Goal: Information Seeking & Learning: Learn about a topic

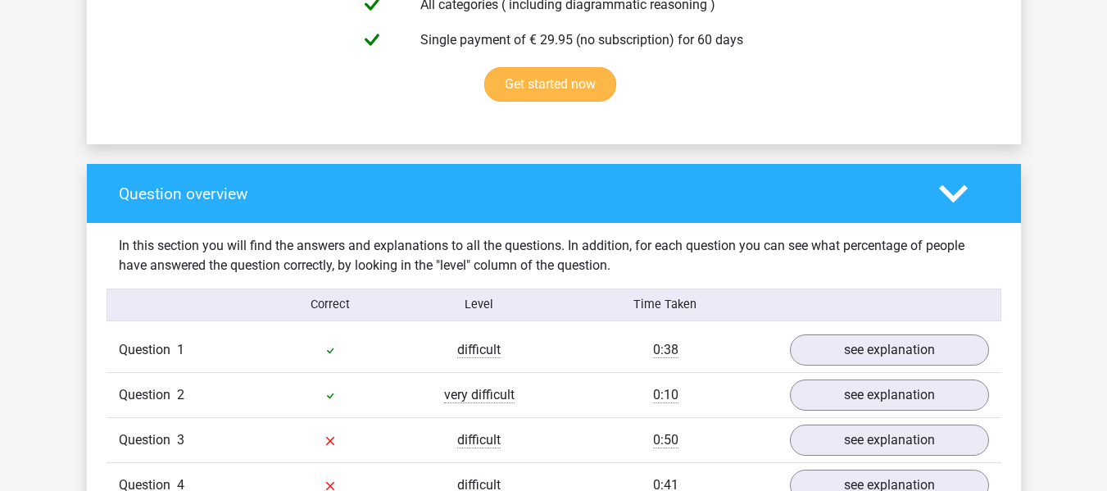
scroll to position [1065, 0]
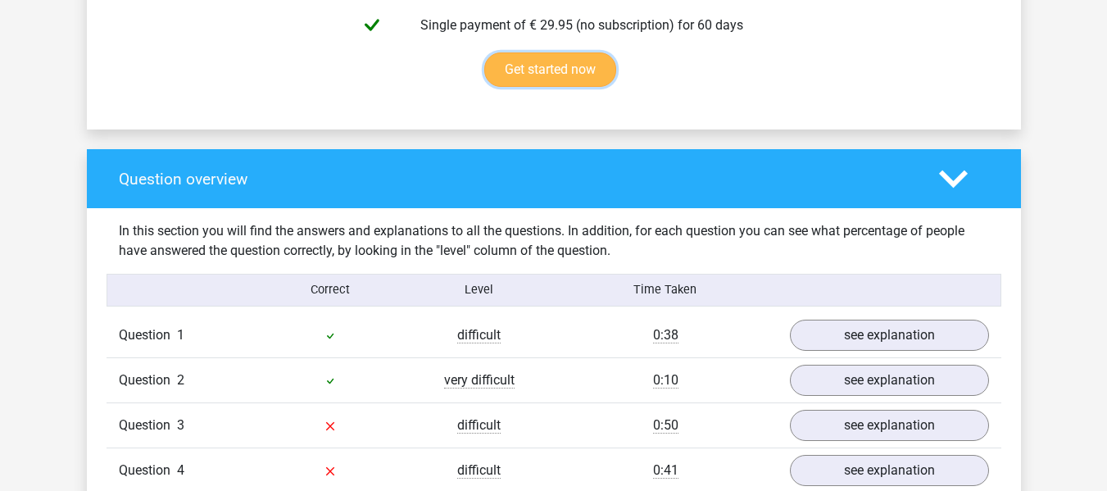
click at [571, 78] on link "Get started now" at bounding box center [550, 69] width 132 height 34
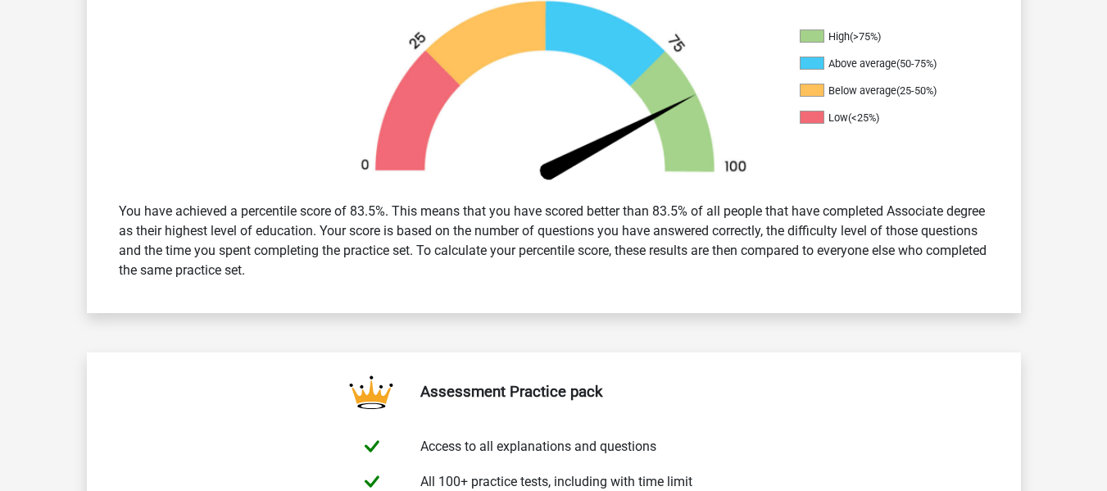
scroll to position [574, 0]
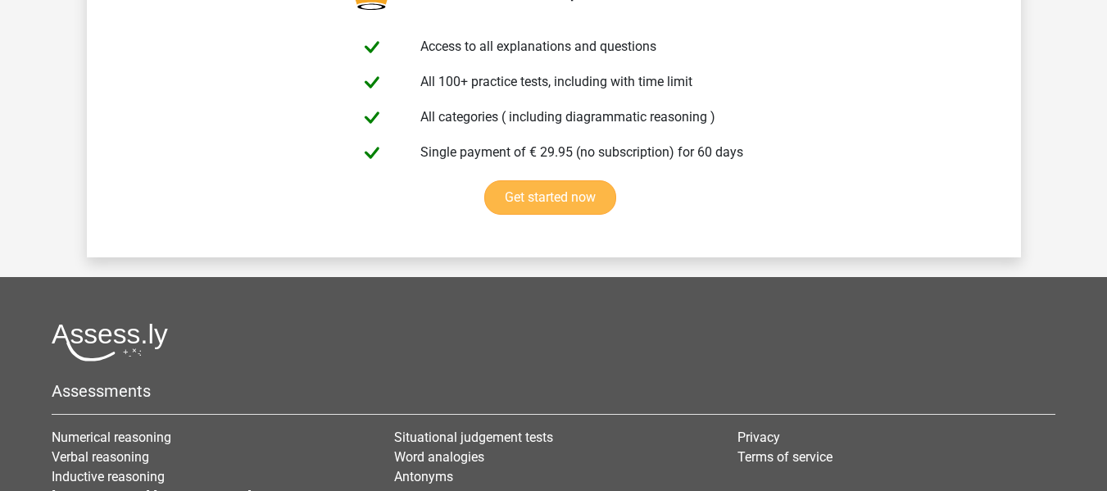
scroll to position [2606, 0]
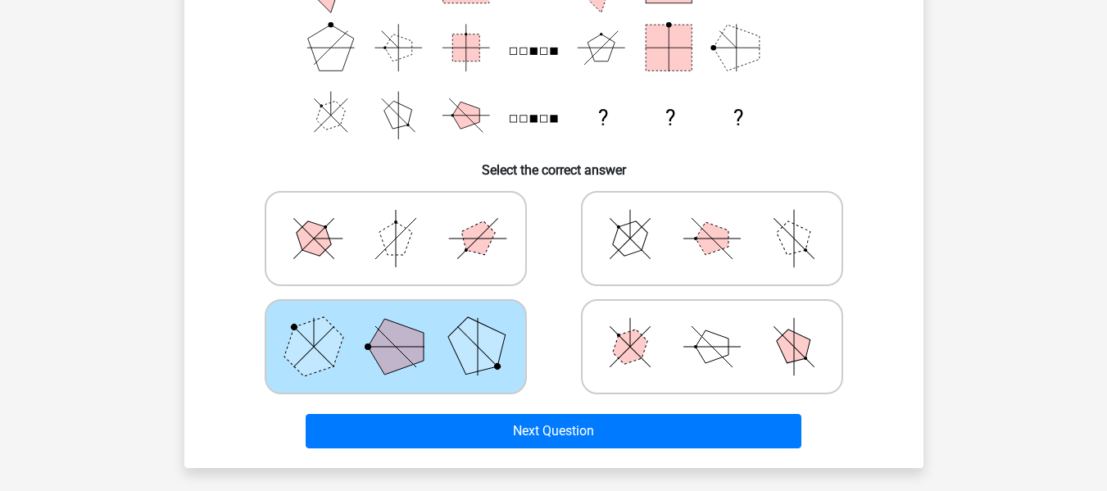
scroll to position [328, 0]
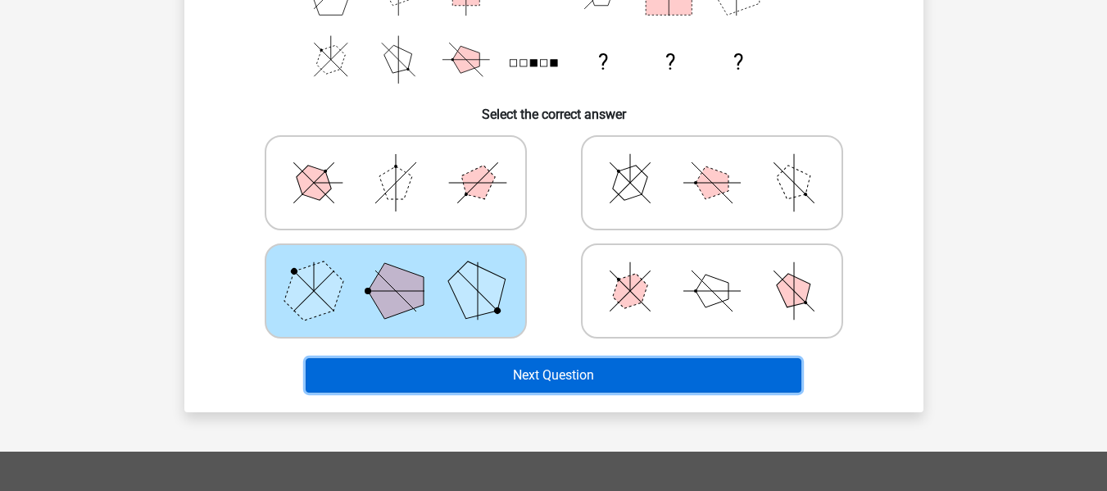
click at [565, 377] on button "Next Question" at bounding box center [554, 375] width 496 height 34
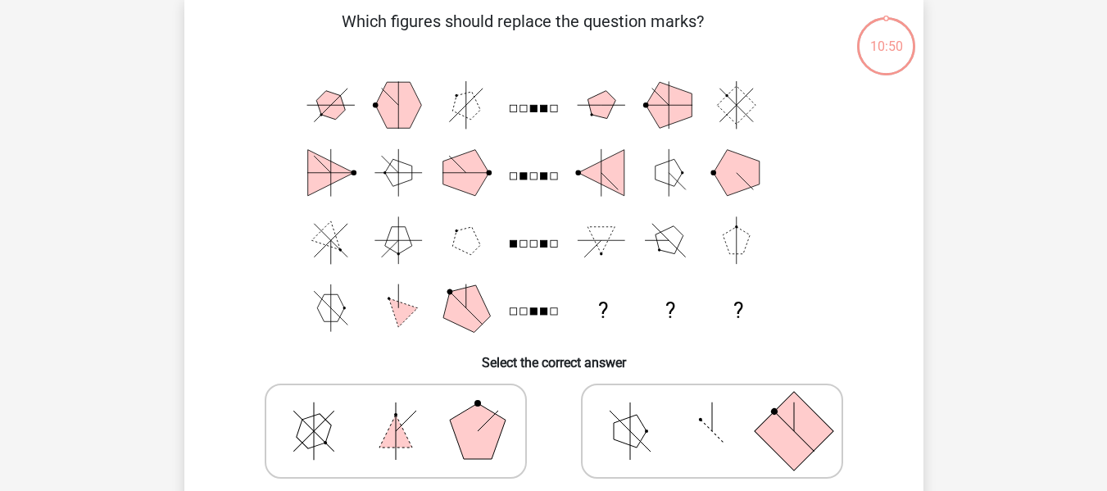
scroll to position [75, 0]
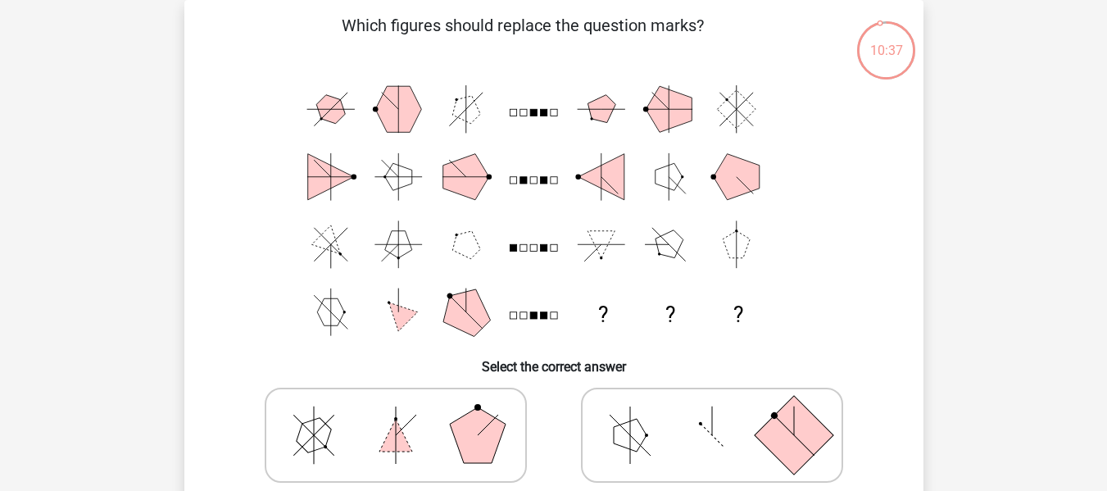
click at [444, 423] on icon at bounding box center [396, 435] width 246 height 82
click at [407, 415] on input "radio" at bounding box center [401, 409] width 11 height 11
radio input "true"
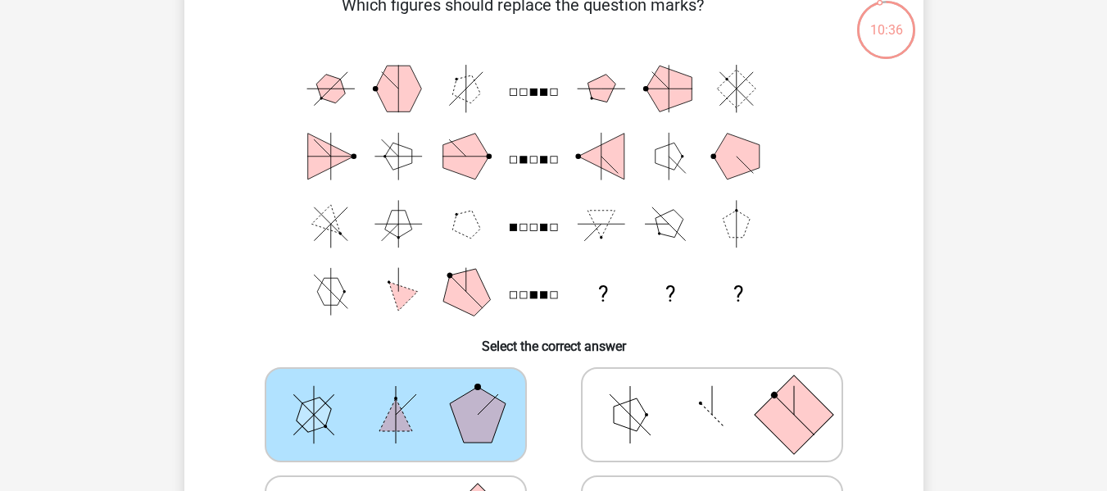
scroll to position [321, 0]
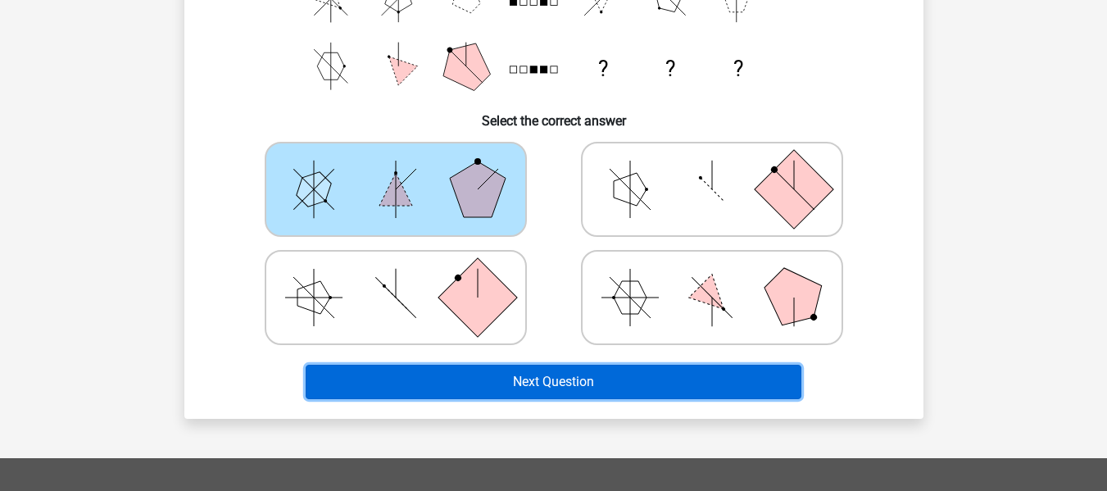
click at [586, 378] on button "Next Question" at bounding box center [554, 382] width 496 height 34
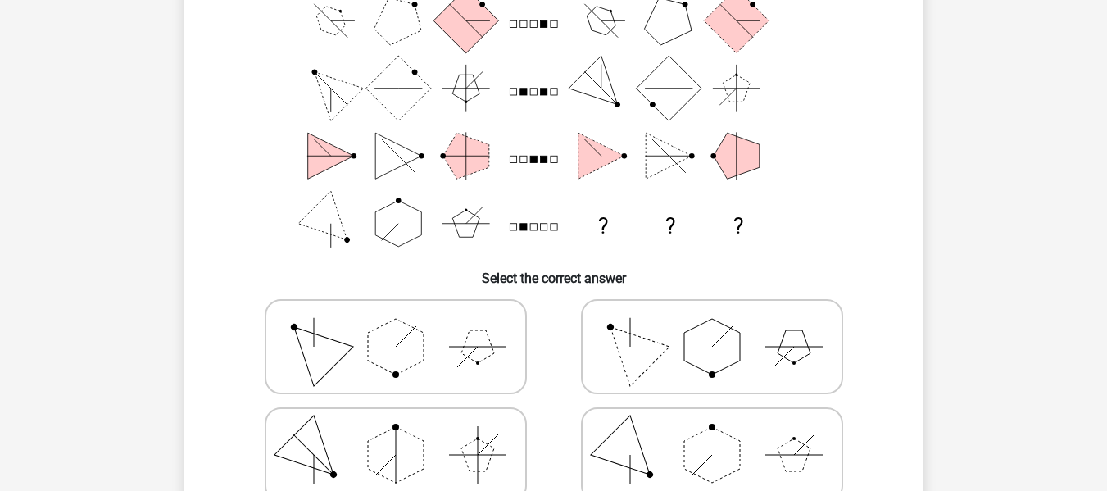
scroll to position [246, 0]
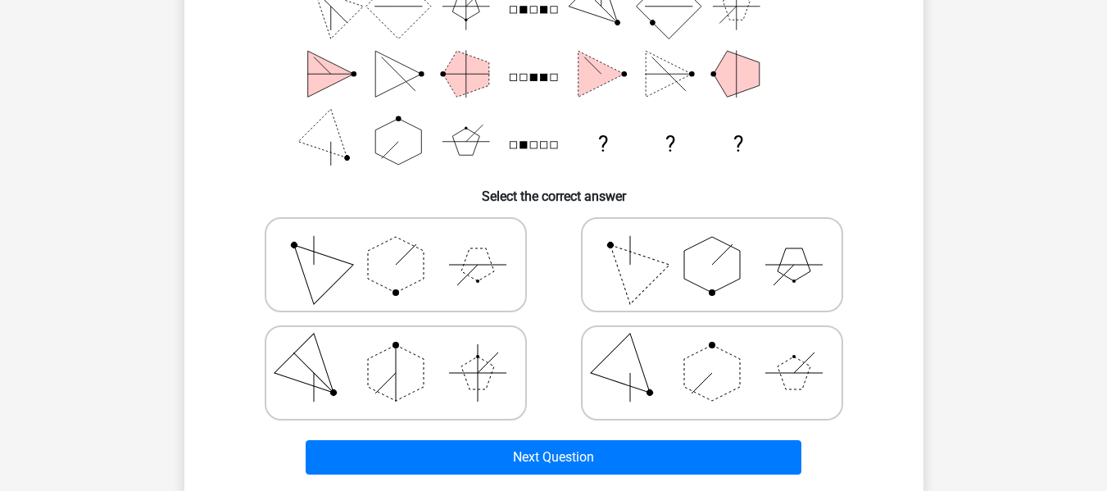
click at [743, 284] on icon at bounding box center [712, 265] width 246 height 82
click at [723, 244] on input "radio" at bounding box center [717, 239] width 11 height 11
radio input "true"
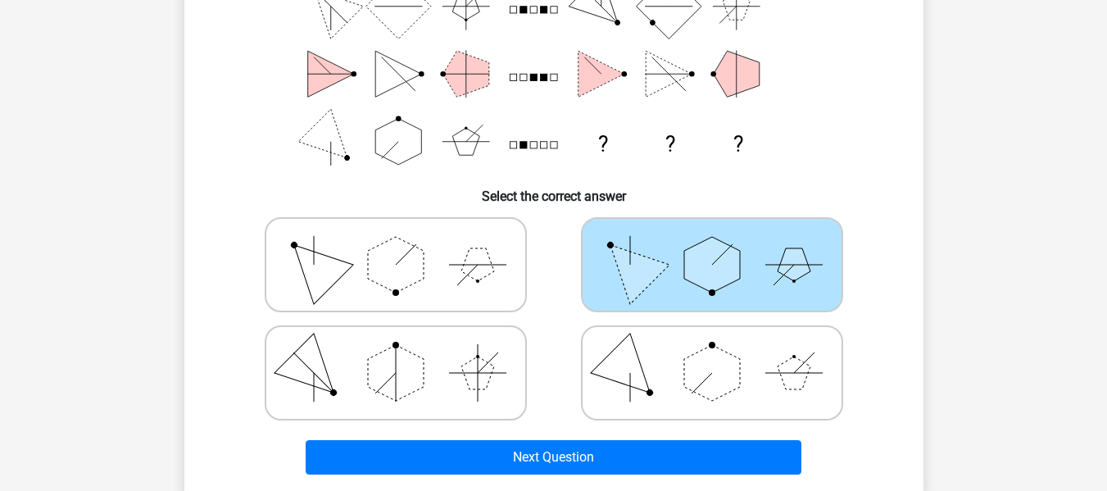
click at [537, 477] on div "Next Question" at bounding box center [554, 460] width 633 height 41
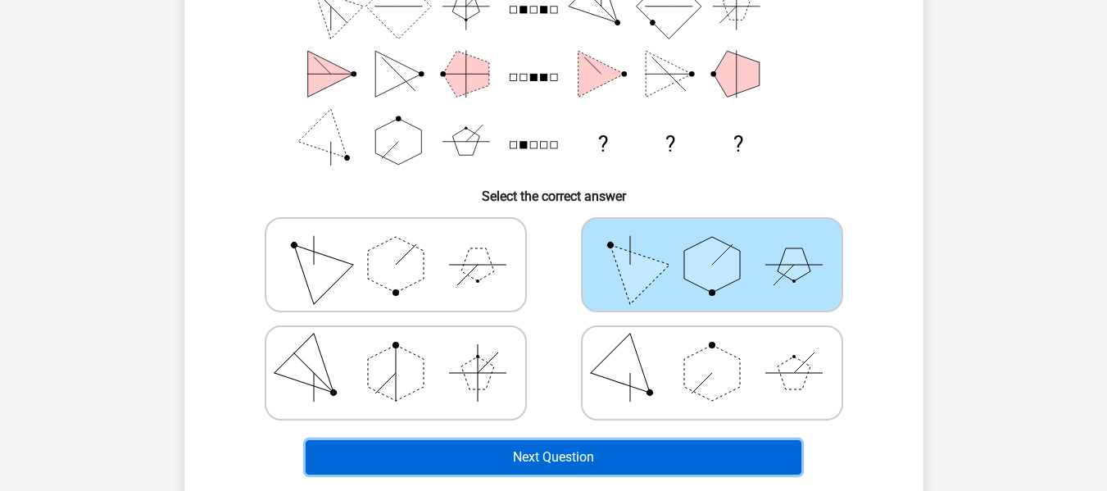
click at [551, 457] on button "Next Question" at bounding box center [554, 457] width 496 height 34
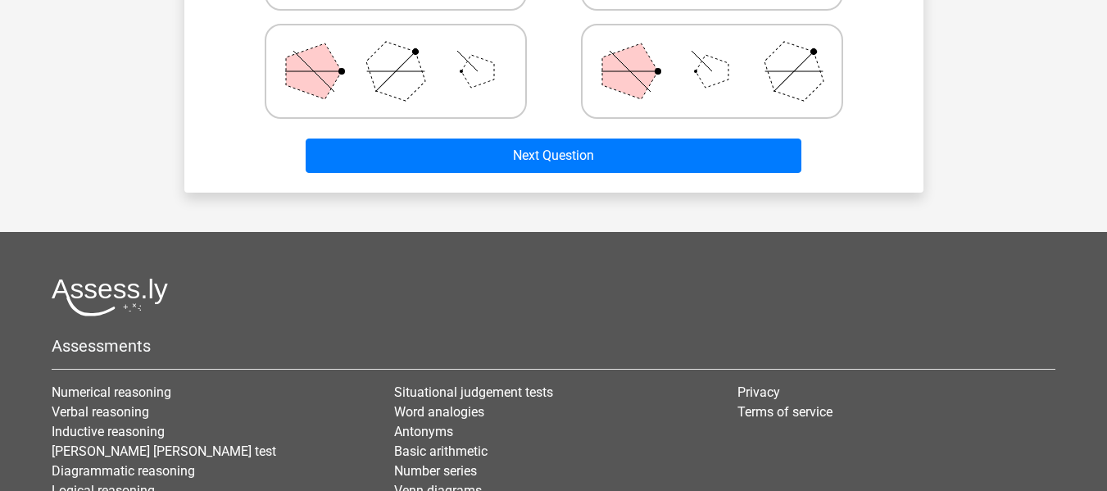
scroll to position [574, 0]
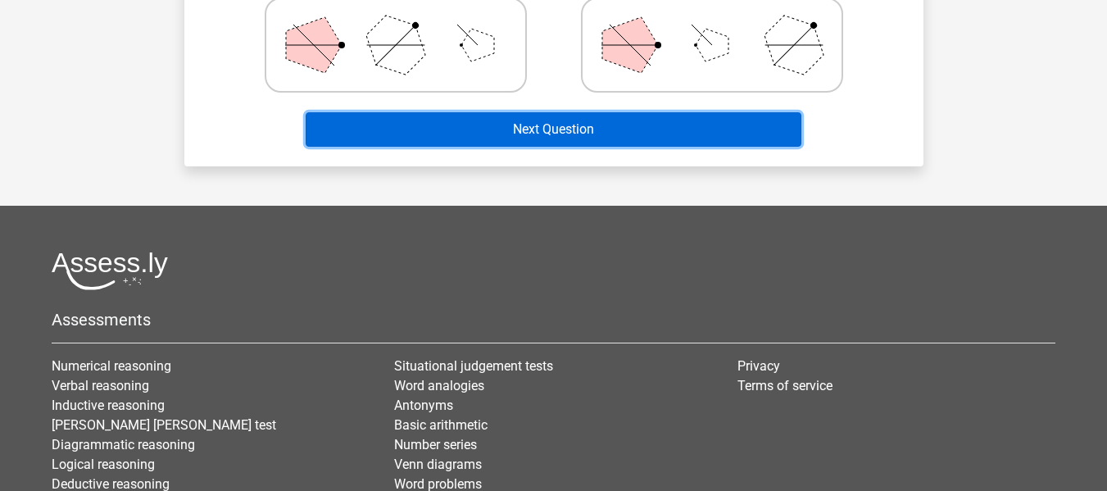
click at [561, 125] on button "Next Question" at bounding box center [554, 129] width 496 height 34
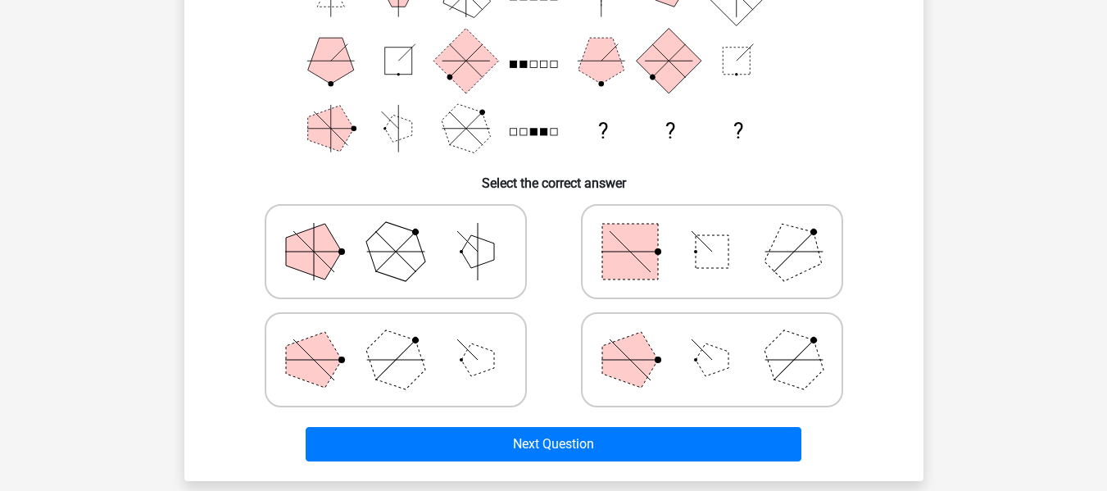
scroll to position [234, 0]
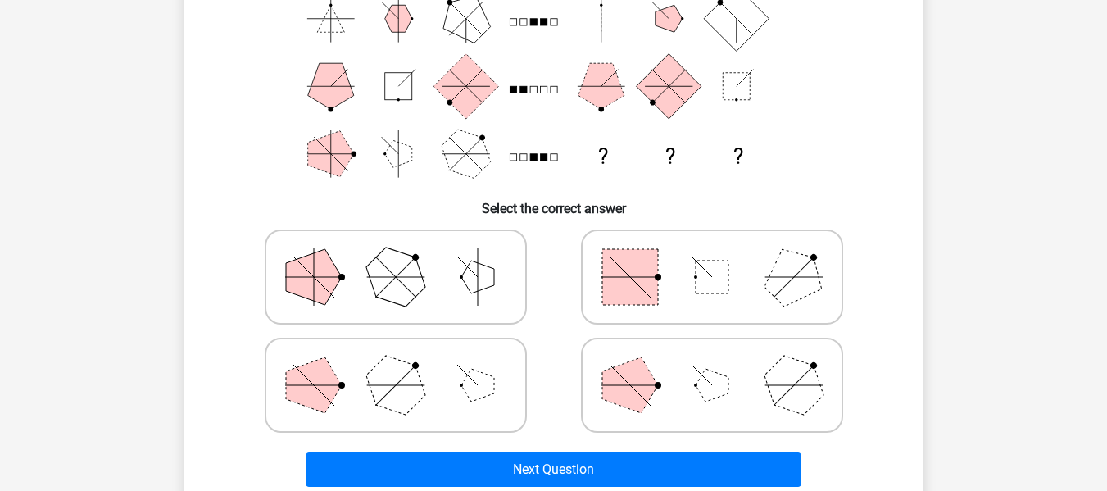
click at [549, 275] on div at bounding box center [396, 277] width 316 height 108
click at [464, 377] on icon at bounding box center [396, 385] width 246 height 82
click at [407, 365] on input "radio" at bounding box center [401, 359] width 11 height 11
radio input "true"
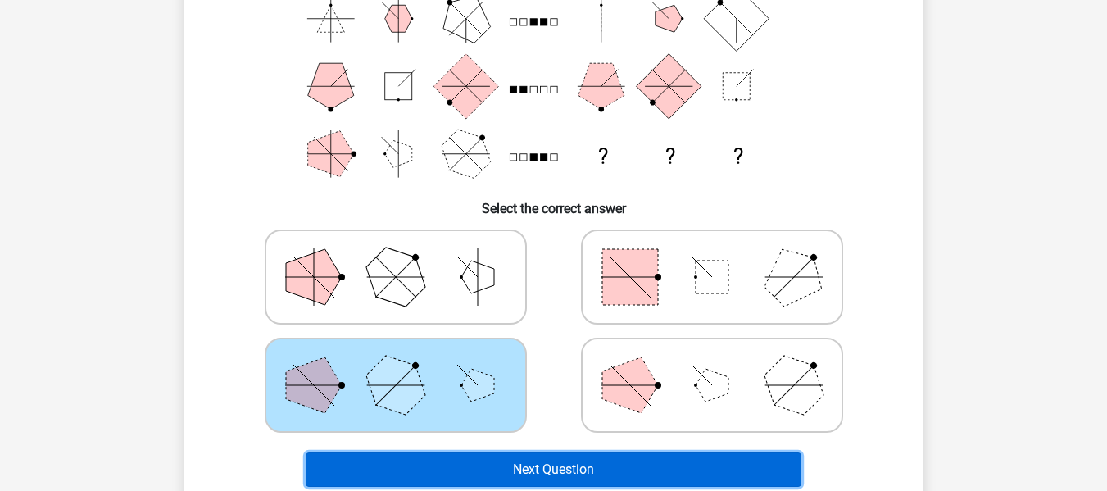
click at [565, 481] on button "Next Question" at bounding box center [554, 469] width 496 height 34
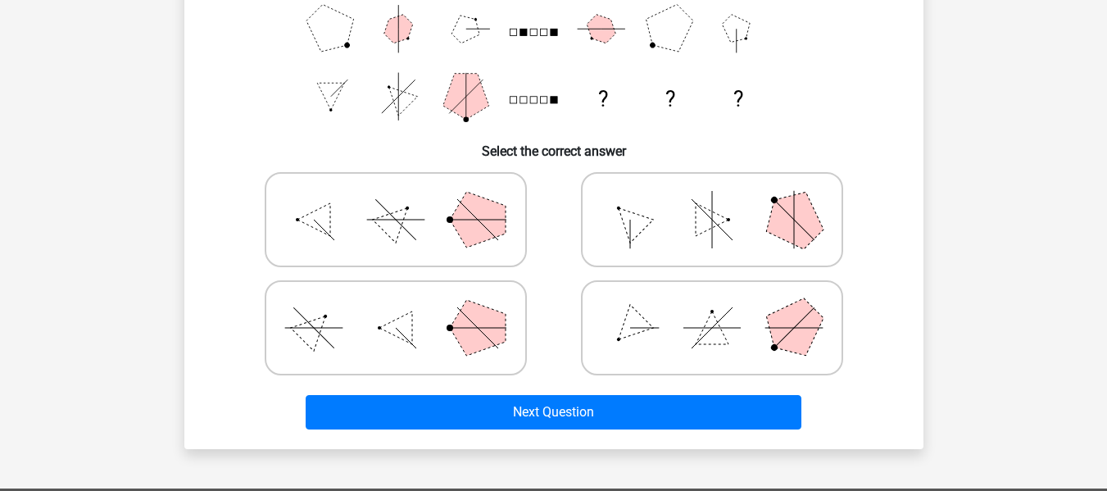
scroll to position [321, 0]
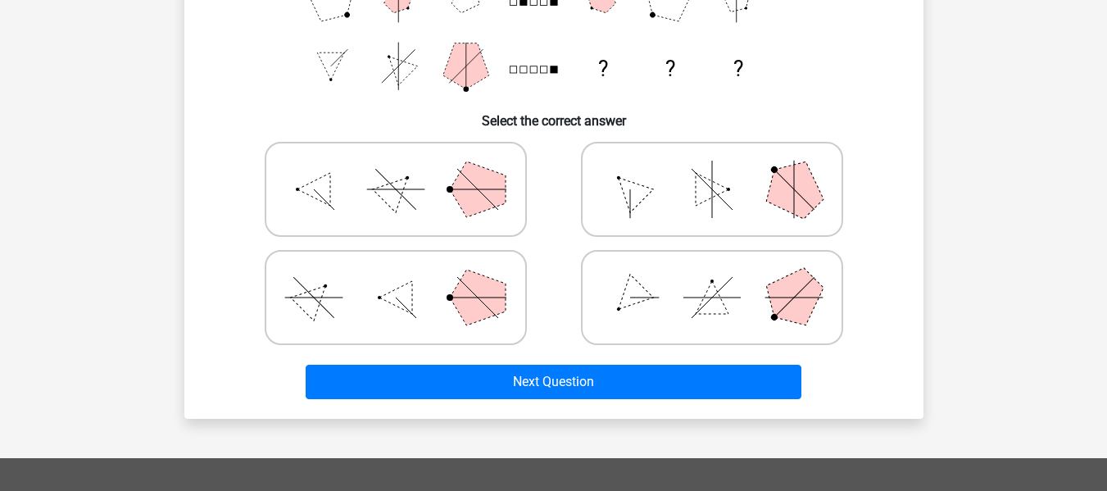
click at [404, 192] on icon at bounding box center [396, 189] width 246 height 82
click at [404, 169] on input "radio" at bounding box center [401, 163] width 11 height 11
radio input "true"
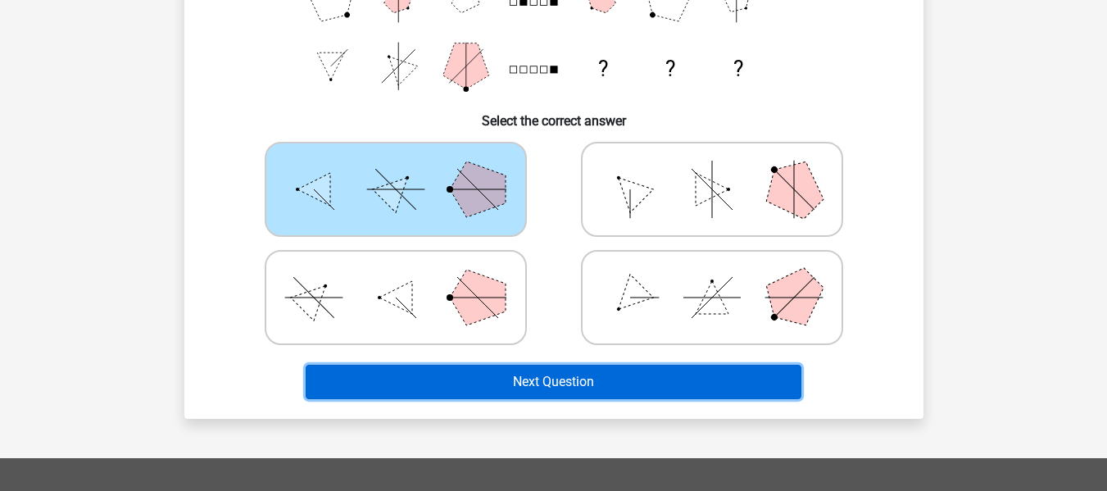
click at [578, 384] on button "Next Question" at bounding box center [554, 382] width 496 height 34
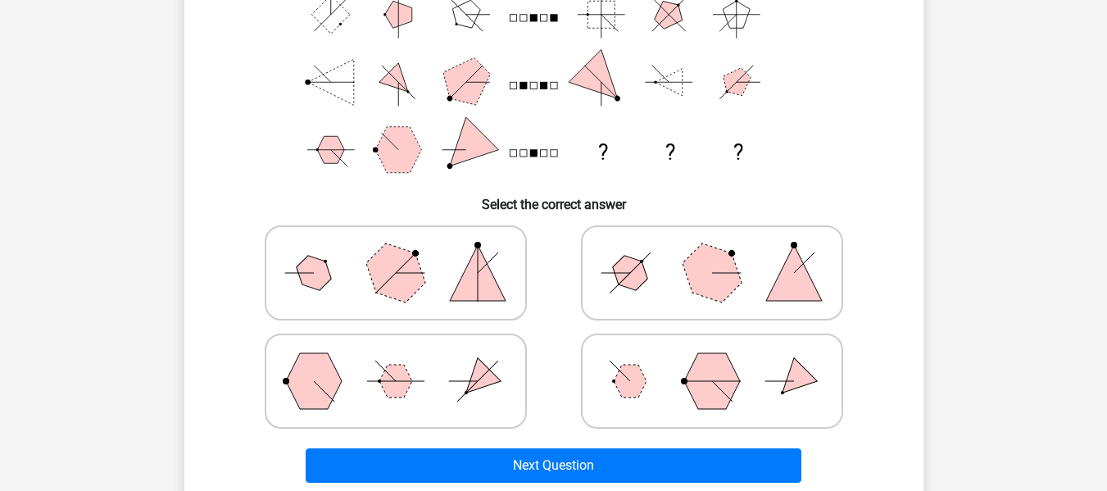
scroll to position [239, 0]
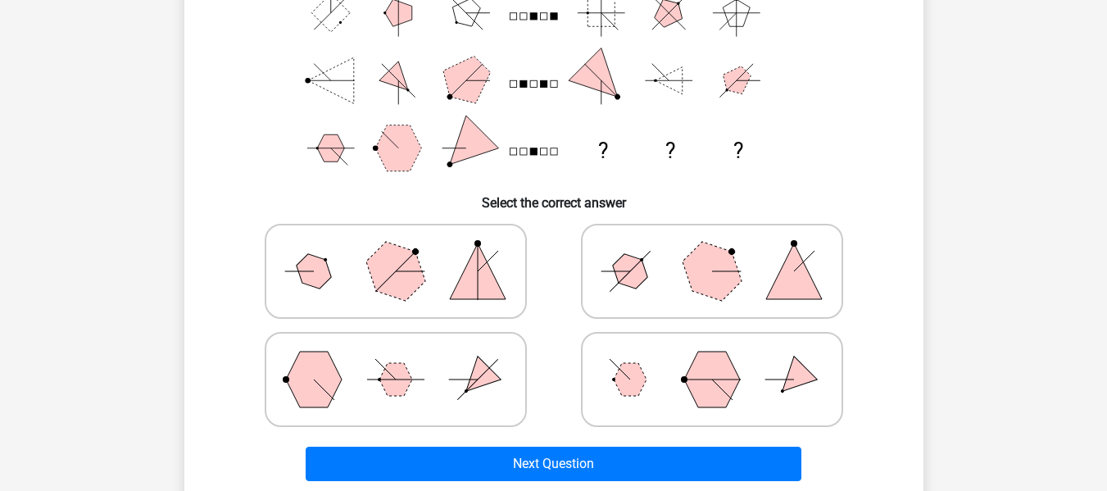
click at [439, 380] on icon at bounding box center [396, 379] width 246 height 82
click at [407, 359] on input "radio" at bounding box center [401, 353] width 11 height 11
radio input "true"
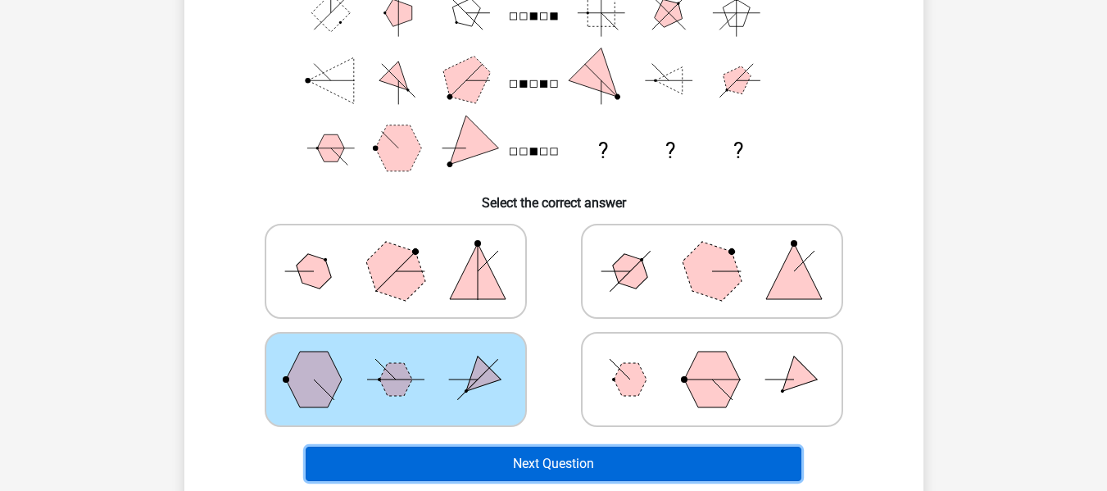
click at [550, 469] on button "Next Question" at bounding box center [554, 464] width 496 height 34
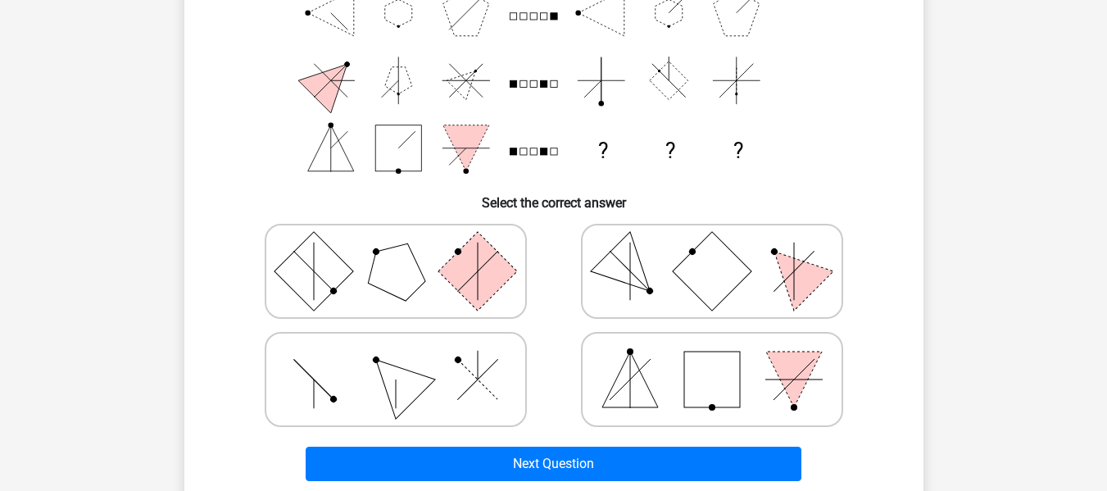
click at [731, 270] on rect at bounding box center [711, 271] width 79 height 79
click at [723, 251] on input "radio" at bounding box center [717, 245] width 11 height 11
radio input "true"
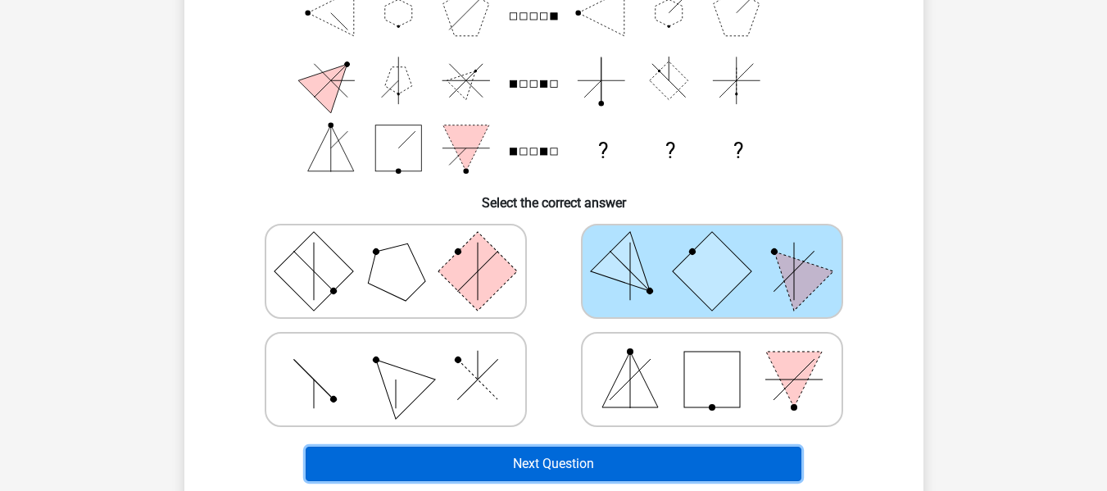
click at [580, 466] on button "Next Question" at bounding box center [554, 464] width 496 height 34
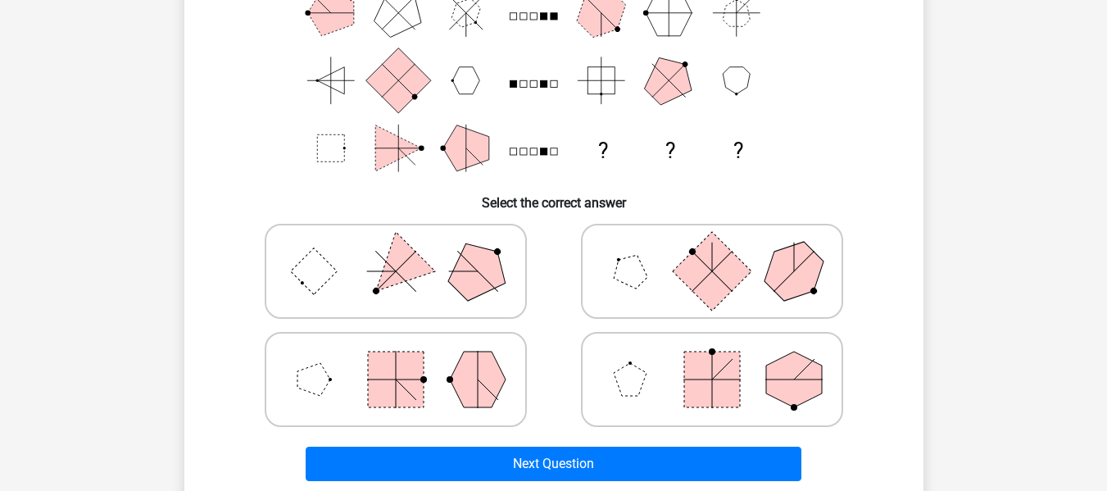
click at [414, 288] on icon at bounding box center [396, 271] width 246 height 82
click at [407, 251] on input "radio" at bounding box center [401, 245] width 11 height 11
radio input "true"
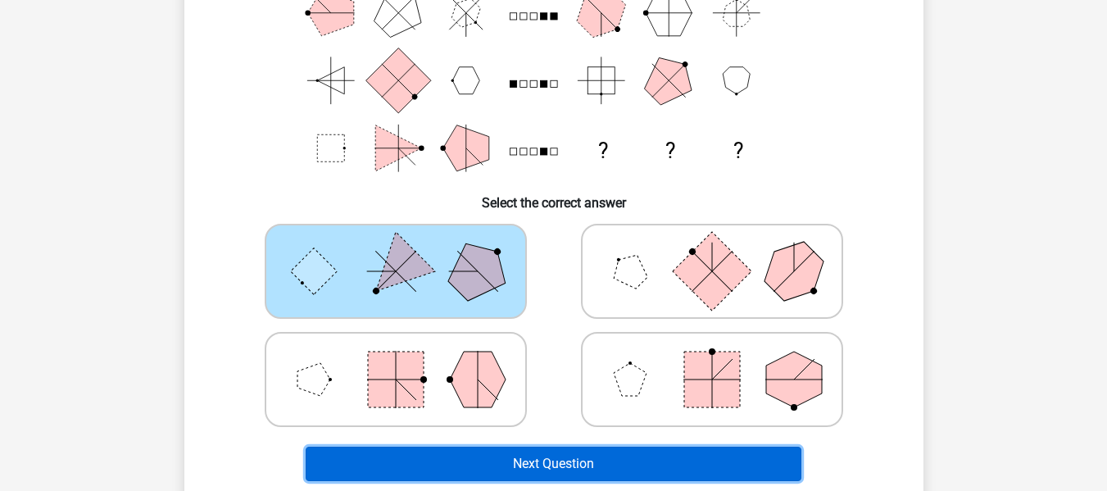
click at [590, 463] on button "Next Question" at bounding box center [554, 464] width 496 height 34
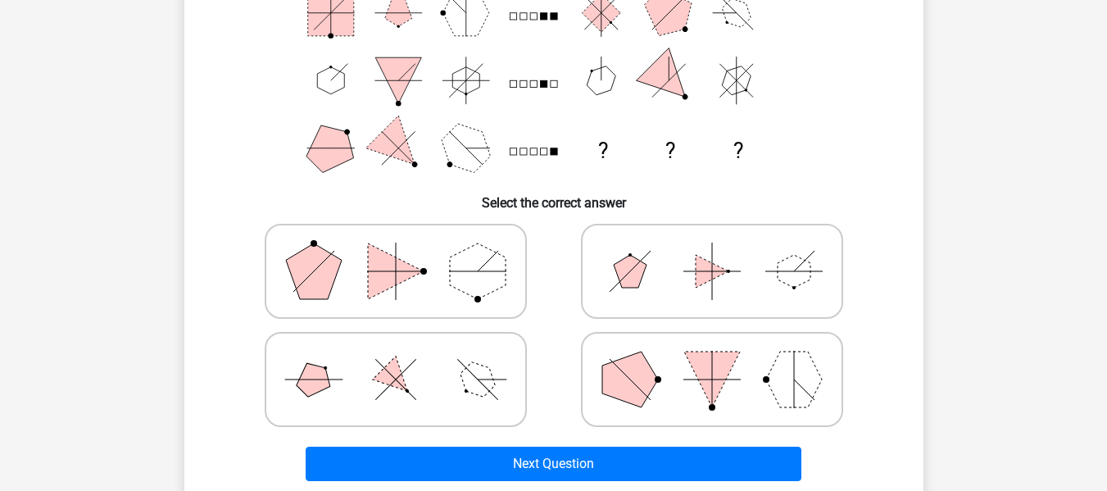
click at [450, 279] on polygon at bounding box center [478, 271] width 56 height 56
click at [407, 251] on input "radio" at bounding box center [401, 245] width 11 height 11
radio input "true"
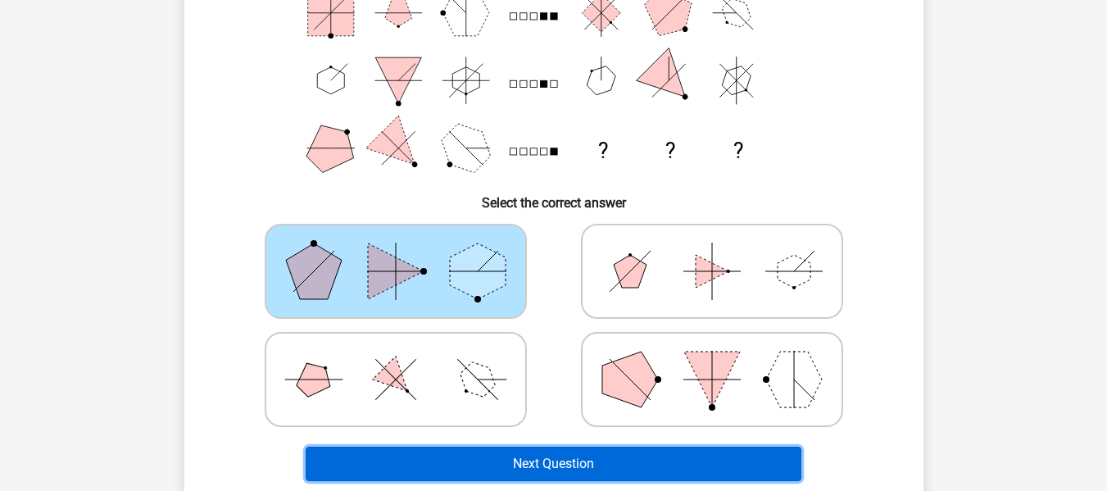
click at [605, 457] on button "Next Question" at bounding box center [554, 464] width 496 height 34
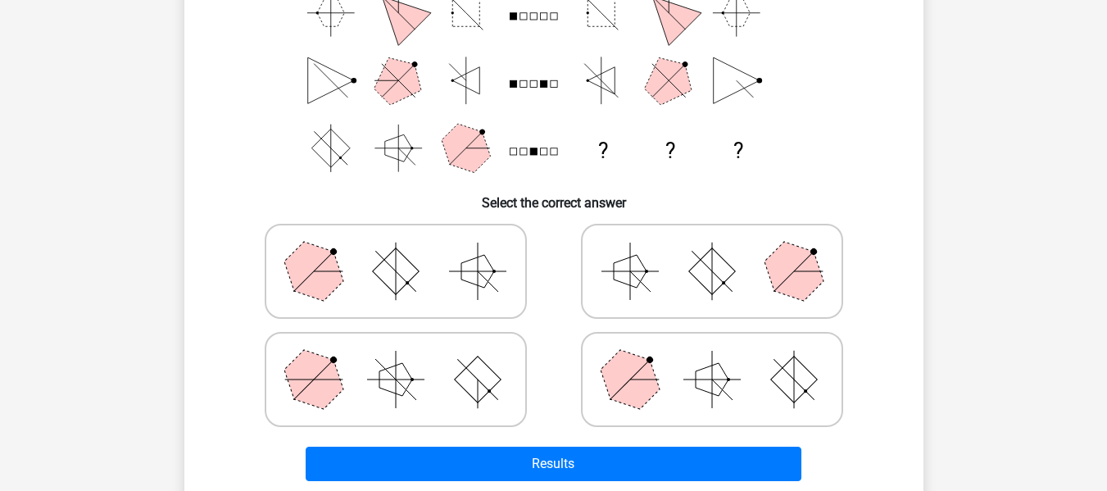
click at [436, 366] on icon at bounding box center [396, 379] width 246 height 82
click at [407, 359] on input "radio" at bounding box center [401, 353] width 11 height 11
radio input "true"
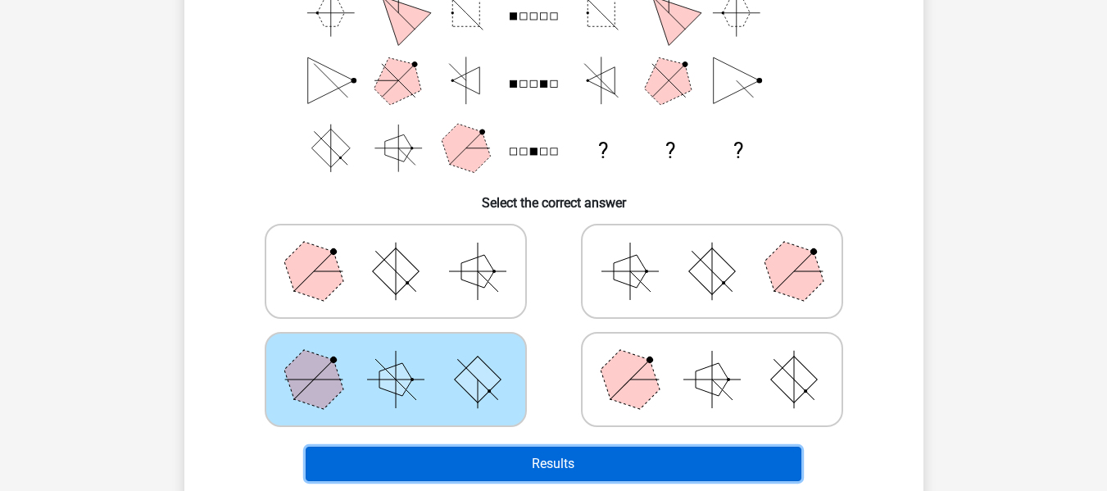
click at [550, 465] on button "Results" at bounding box center [554, 464] width 496 height 34
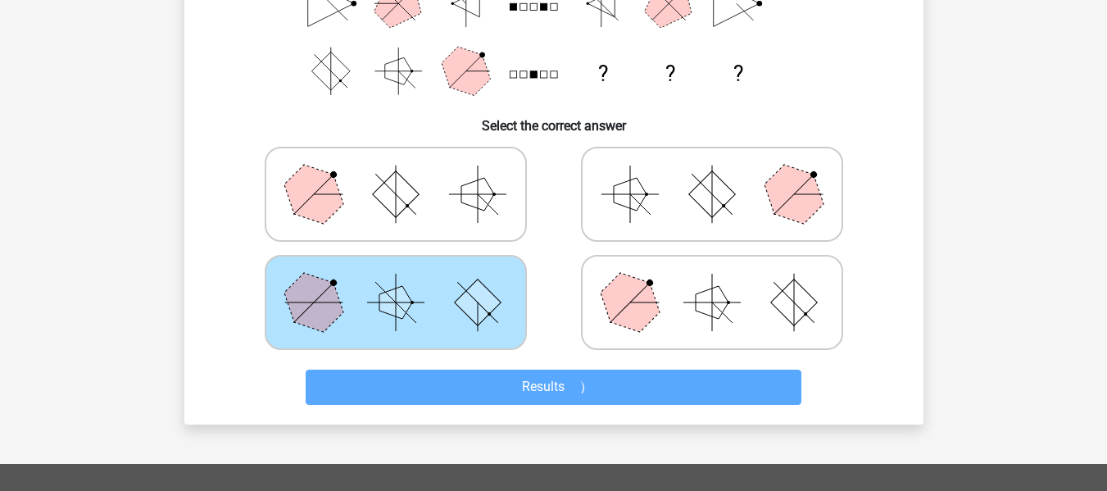
scroll to position [312, 0]
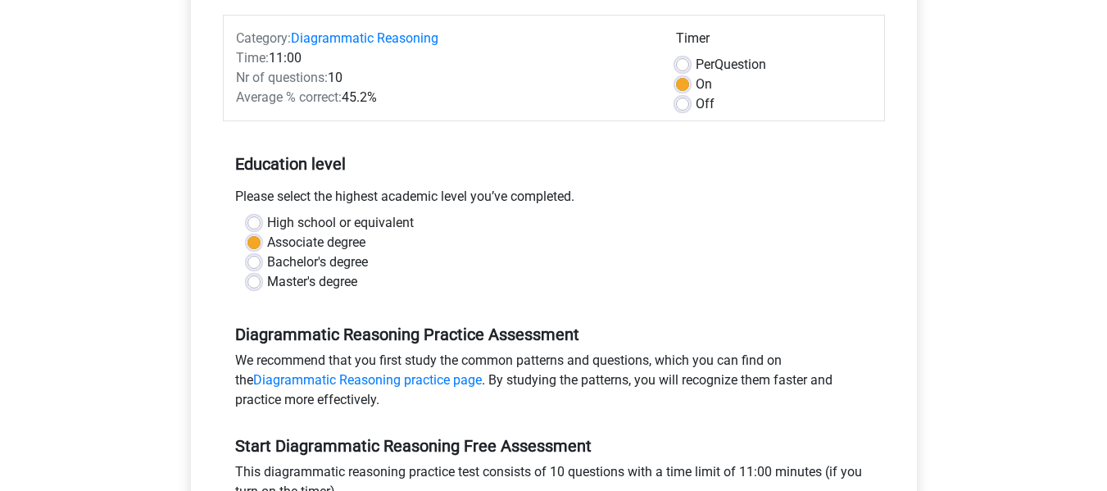
scroll to position [410, 0]
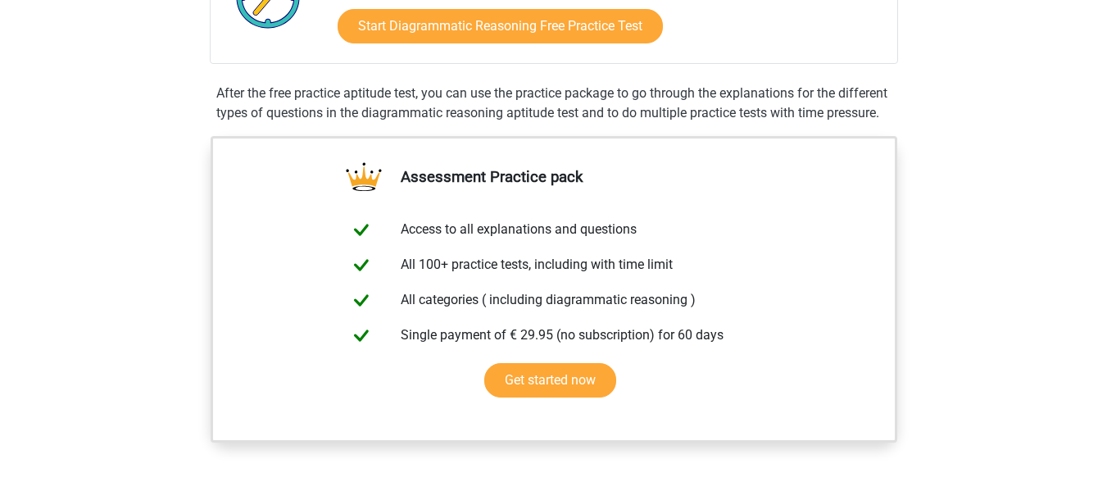
scroll to position [656, 0]
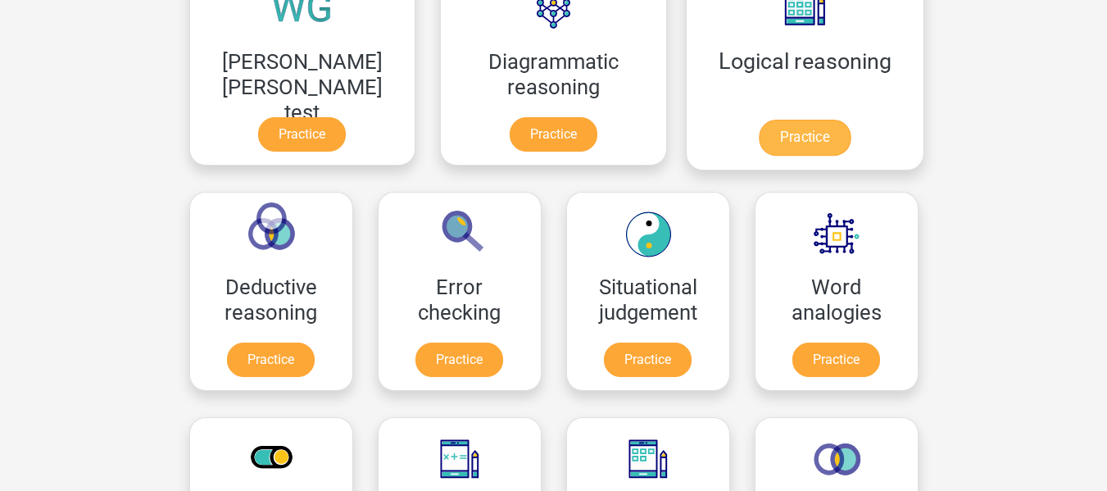
scroll to position [492, 0]
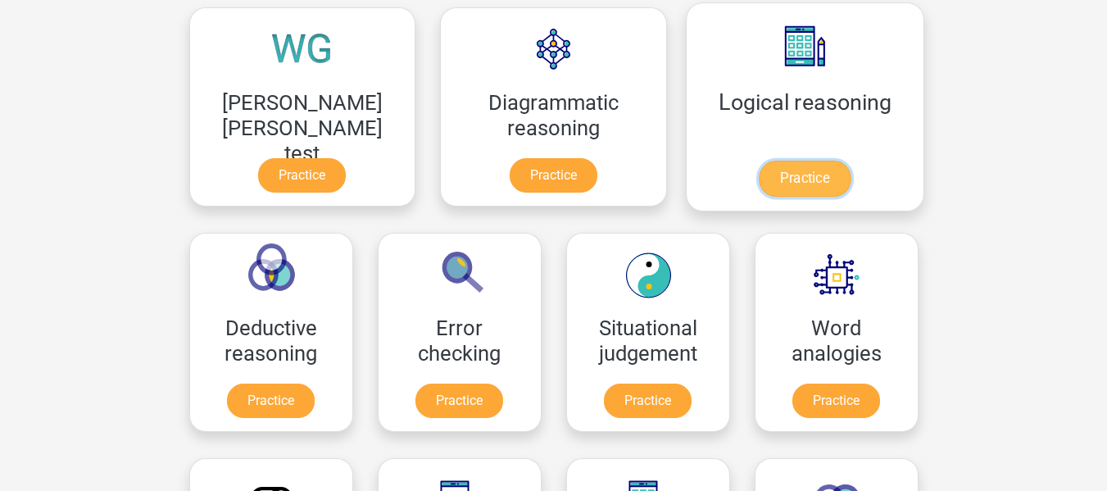
click at [759, 161] on link "Practice" at bounding box center [805, 179] width 92 height 36
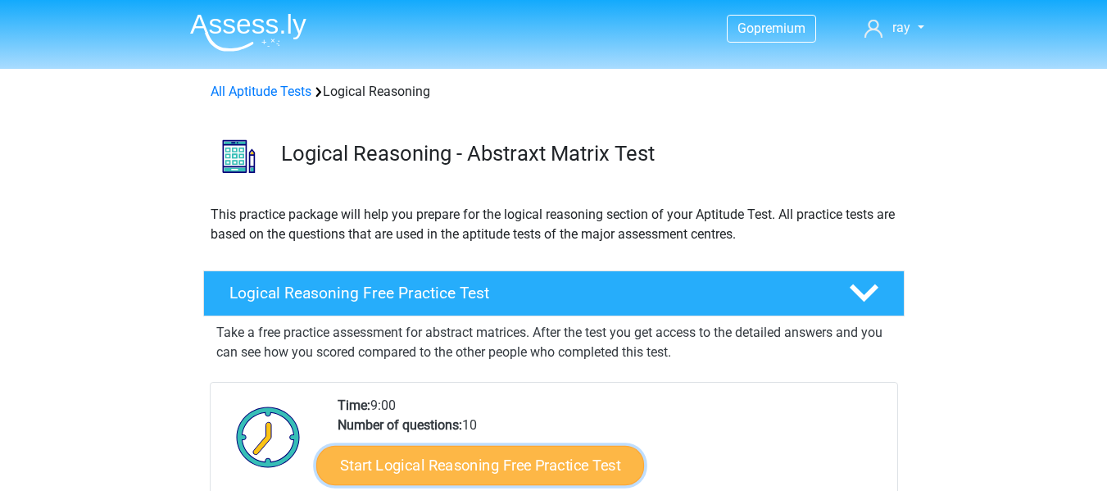
click at [503, 472] on link "Start Logical Reasoning Free Practice Test" at bounding box center [480, 464] width 328 height 39
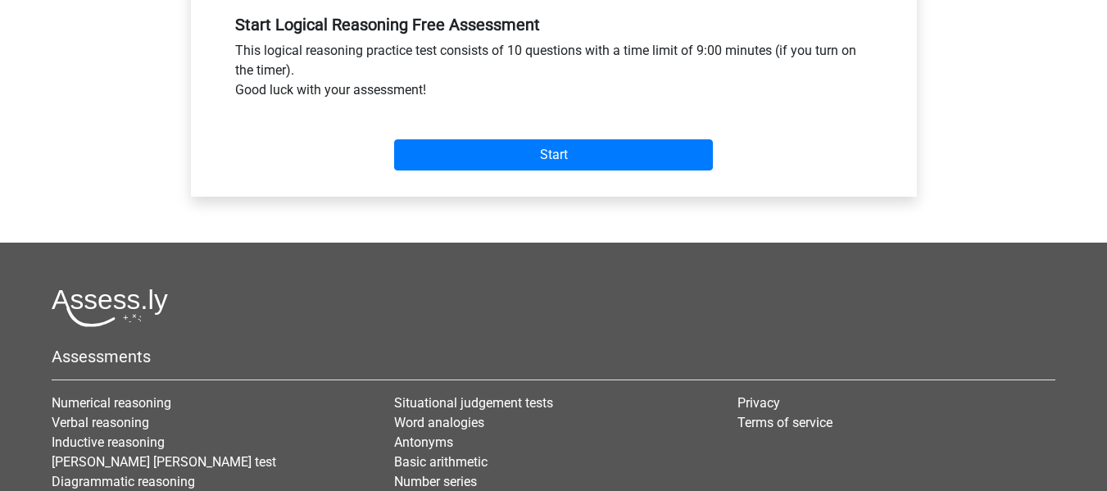
scroll to position [656, 0]
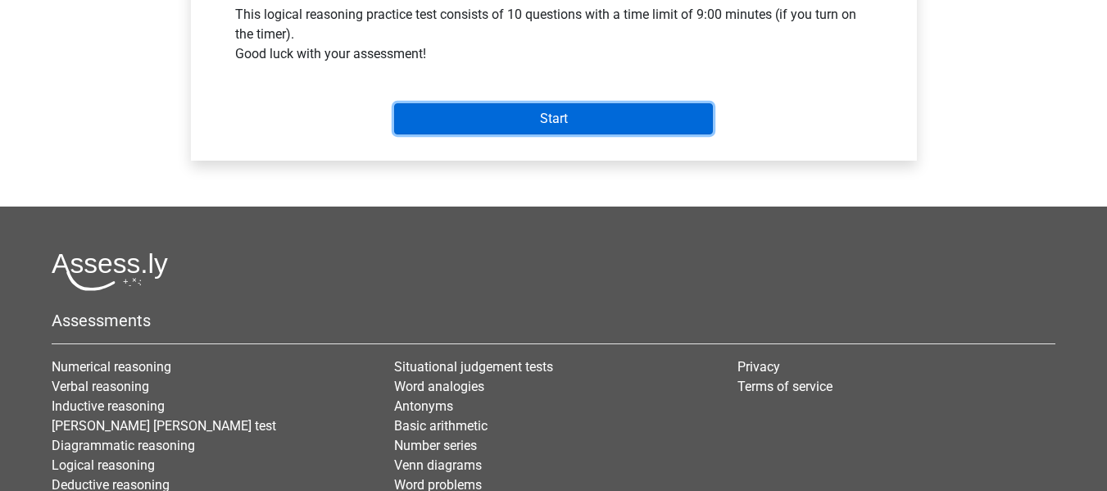
click at [541, 116] on input "Start" at bounding box center [553, 118] width 319 height 31
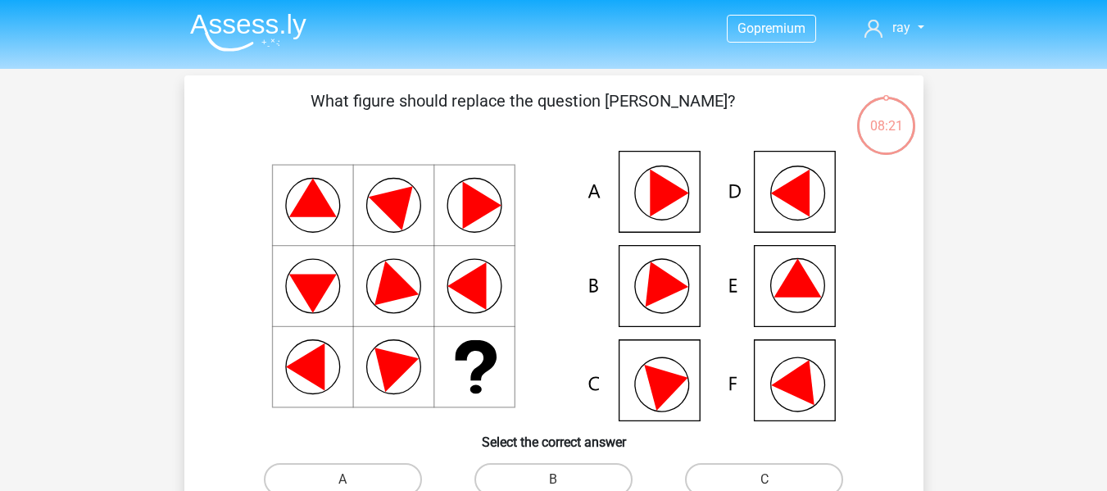
click at [792, 399] on icon at bounding box center [554, 286] width 661 height 270
click at [793, 399] on icon at bounding box center [554, 286] width 661 height 270
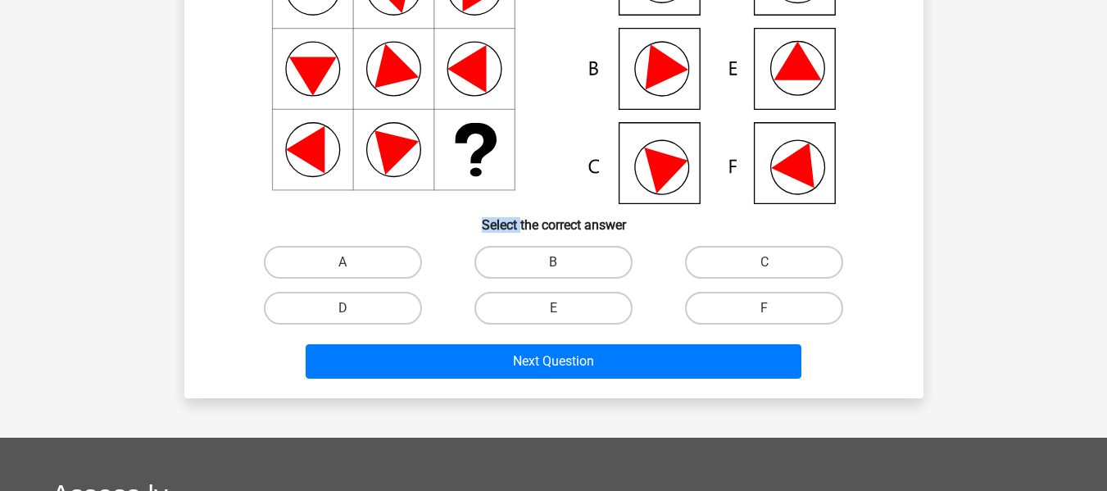
scroll to position [246, 0]
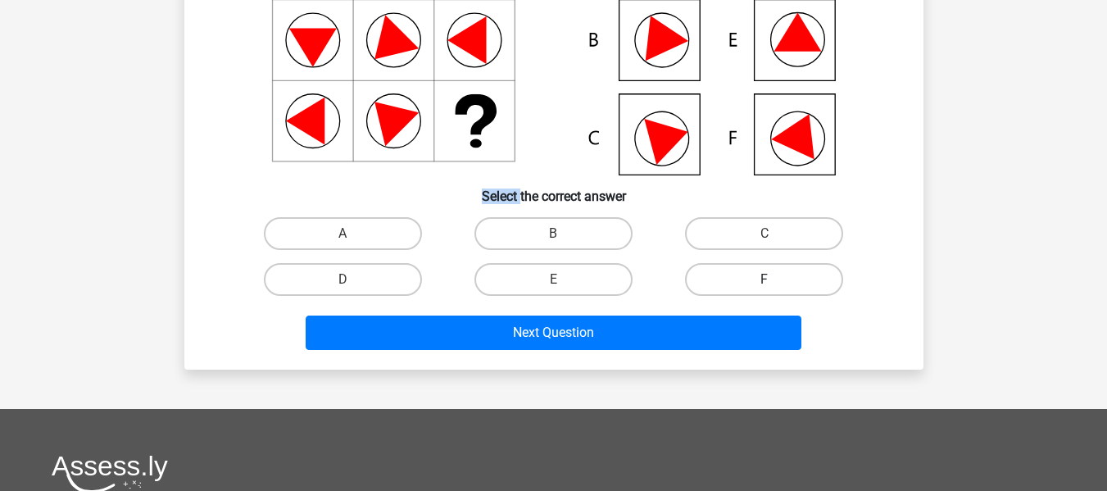
click at [727, 270] on label "F" at bounding box center [764, 279] width 158 height 33
click at [765, 279] on input "F" at bounding box center [770, 284] width 11 height 11
radio input "true"
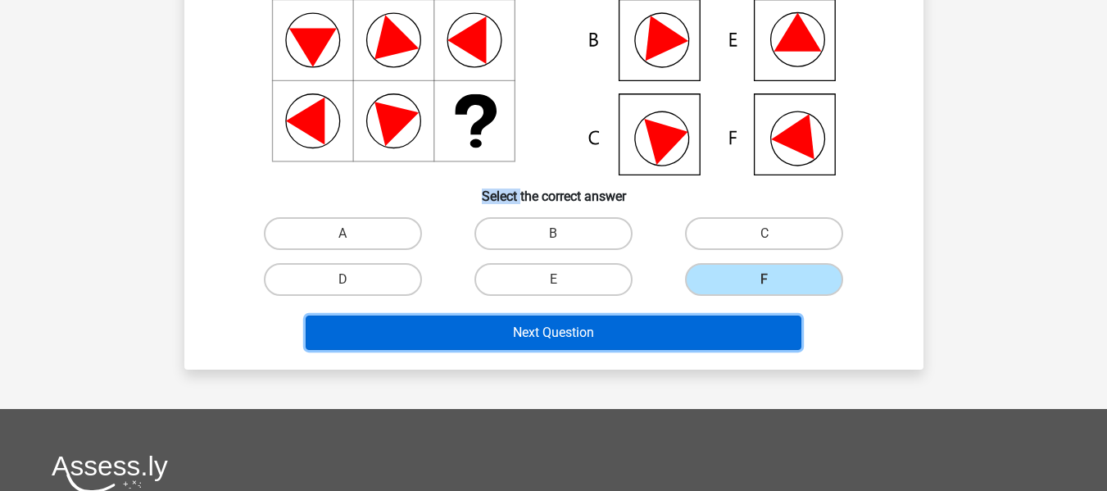
click at [573, 329] on button "Next Question" at bounding box center [554, 333] width 496 height 34
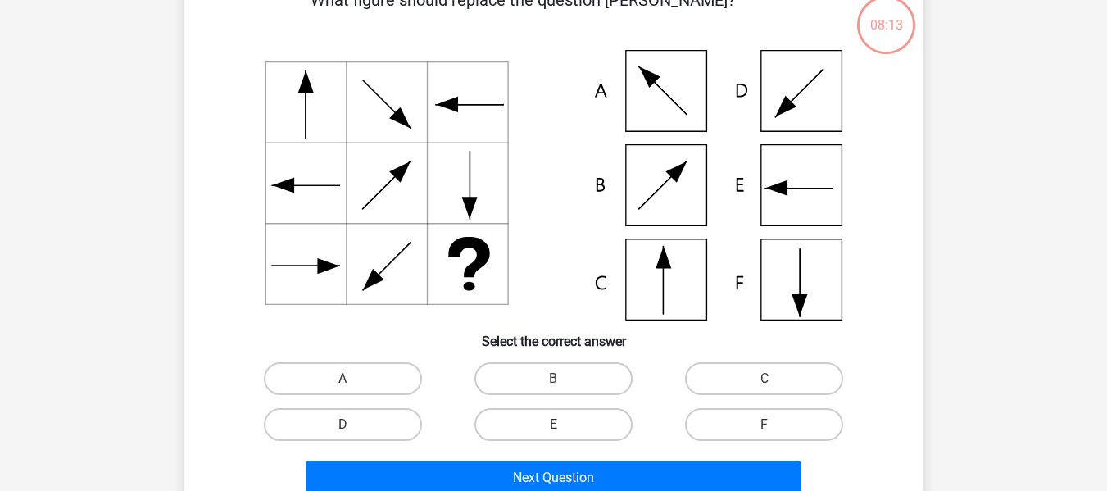
scroll to position [75, 0]
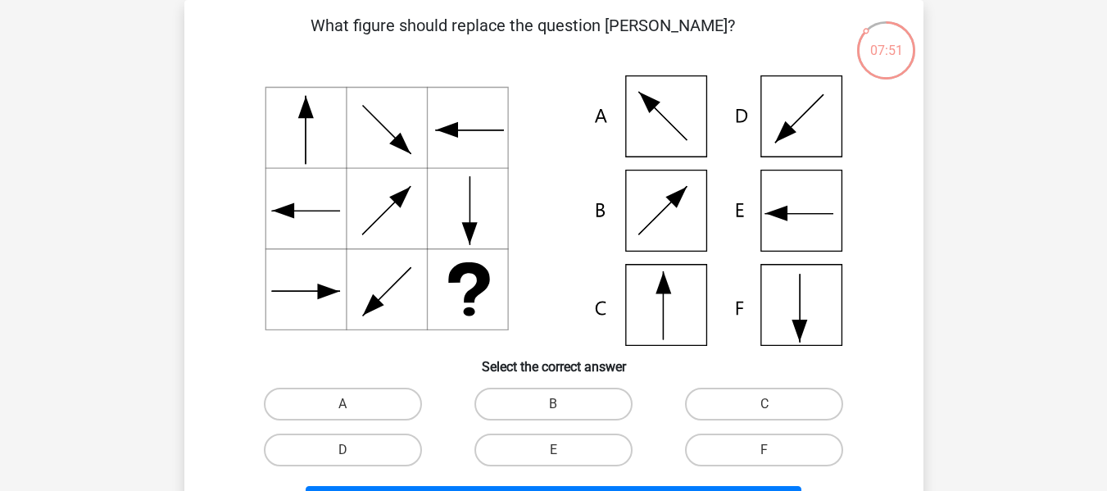
click at [680, 108] on icon at bounding box center [554, 210] width 661 height 270
click at [370, 408] on label "A" at bounding box center [343, 404] width 158 height 33
click at [353, 408] on input "A" at bounding box center [348, 409] width 11 height 11
radio input "true"
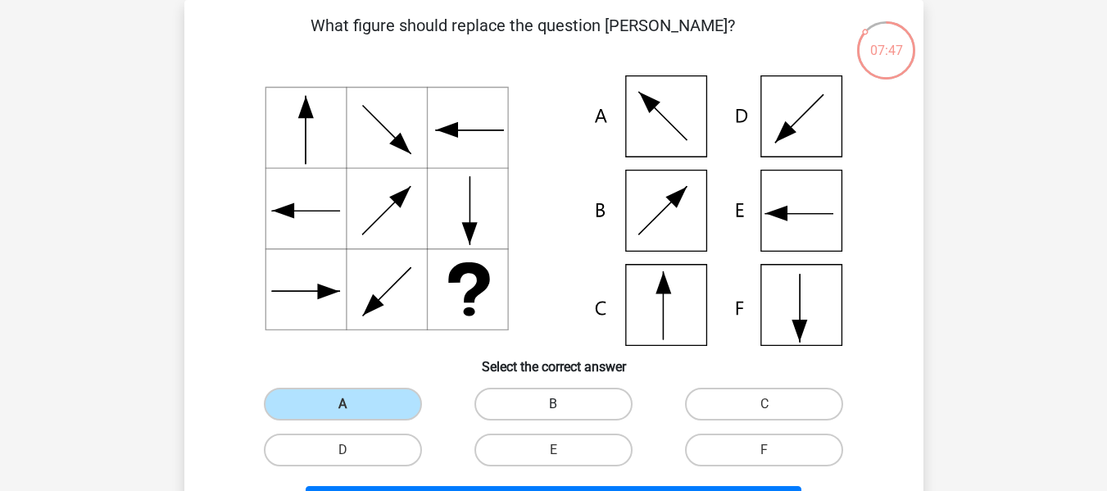
scroll to position [403, 0]
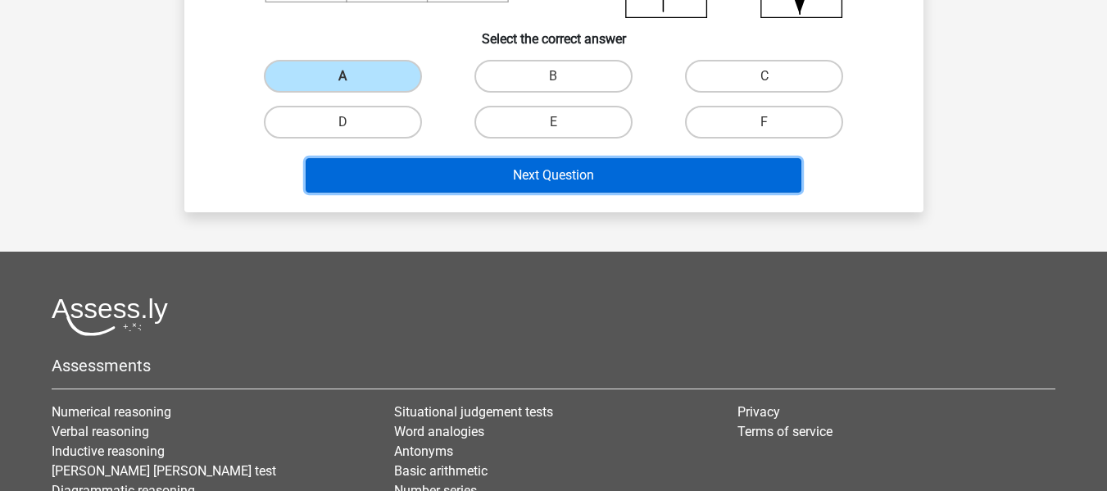
click at [553, 176] on button "Next Question" at bounding box center [554, 175] width 496 height 34
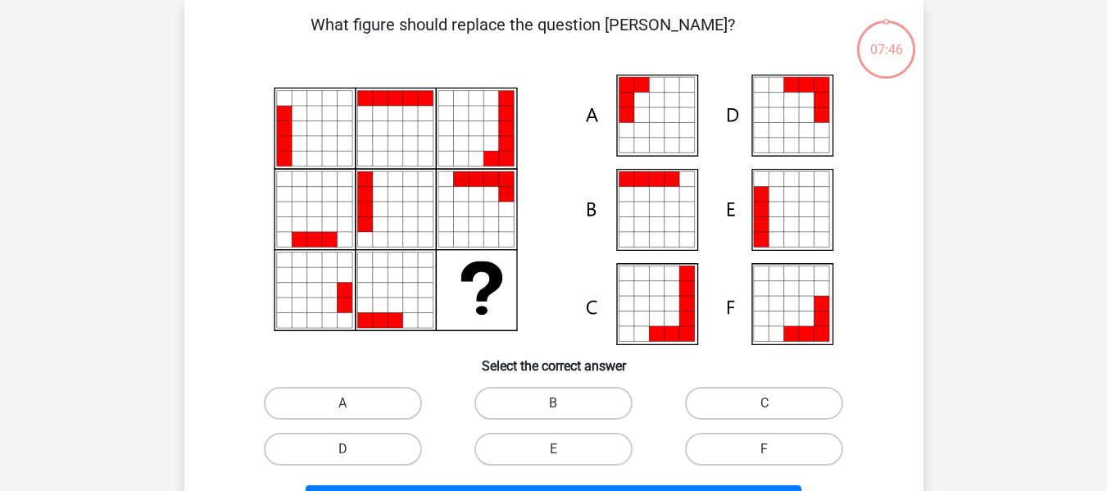
scroll to position [75, 0]
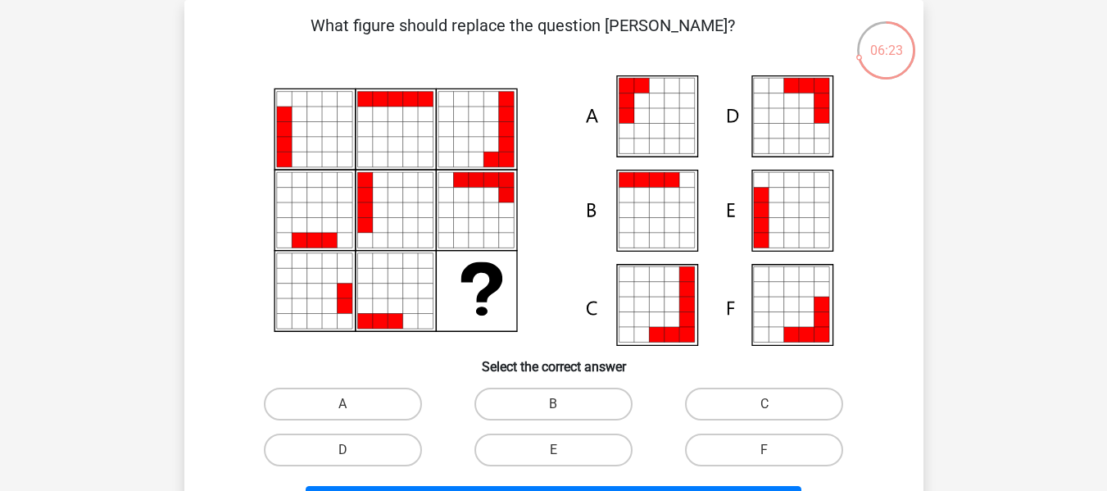
click at [670, 120] on icon at bounding box center [671, 115] width 15 height 15
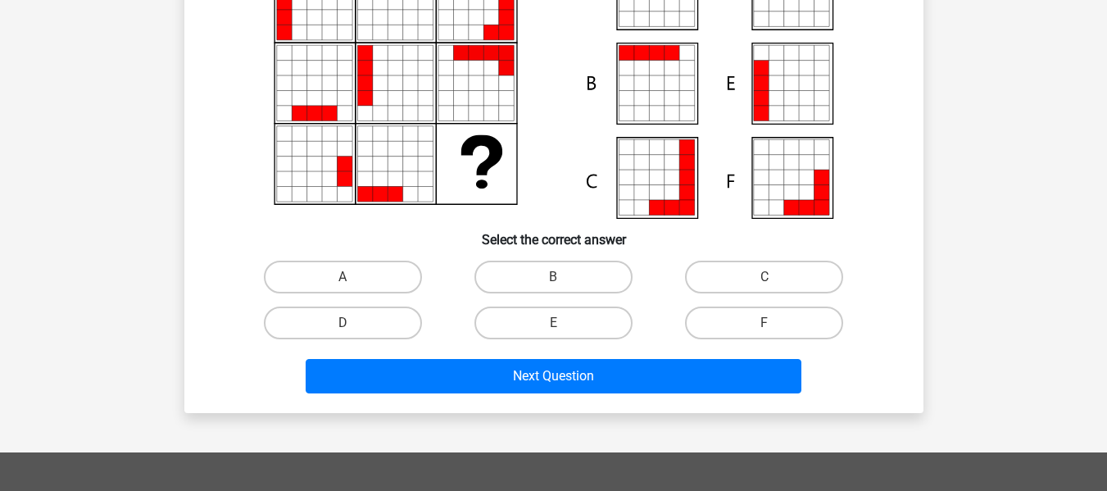
scroll to position [239, 0]
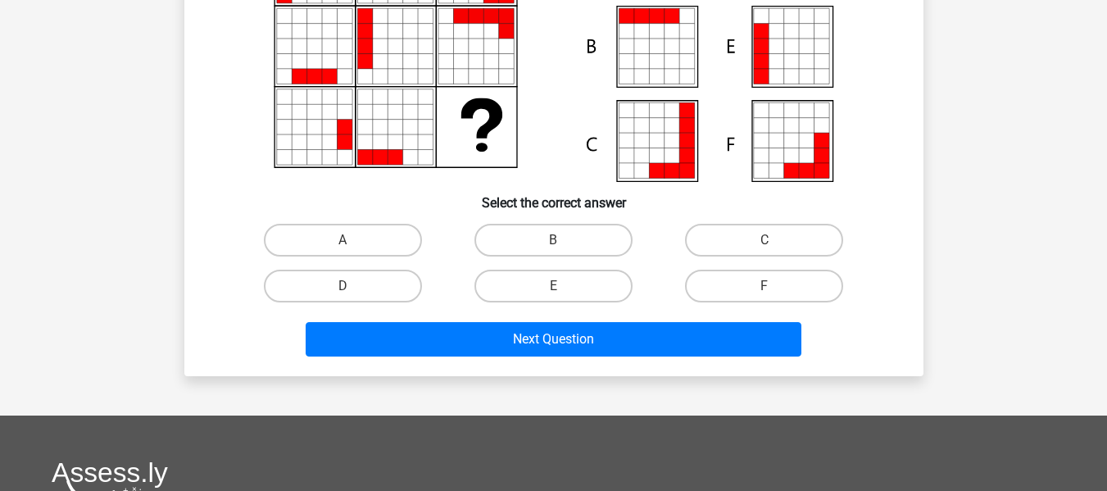
click at [564, 288] on input "E" at bounding box center [558, 291] width 11 height 11
radio input "true"
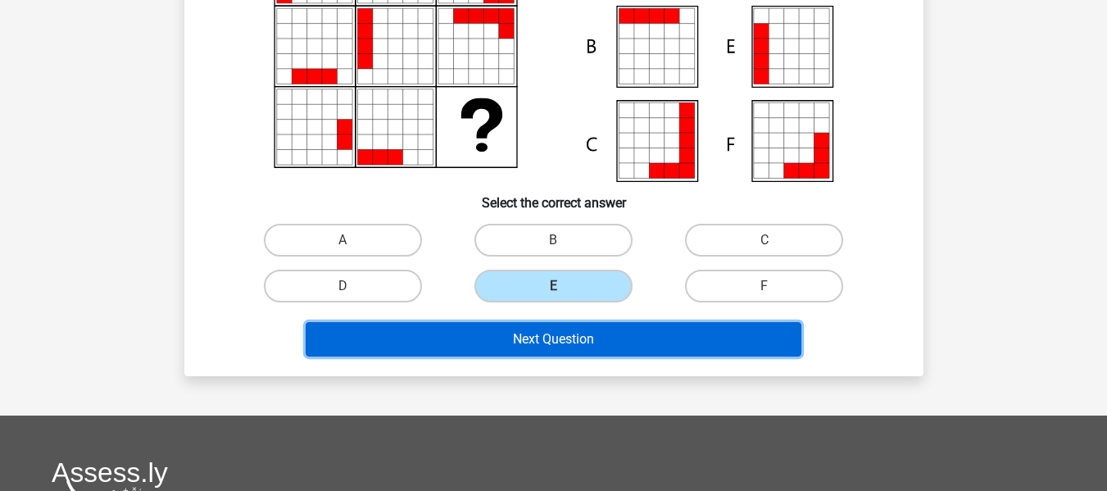
click at [559, 344] on button "Next Question" at bounding box center [554, 339] width 496 height 34
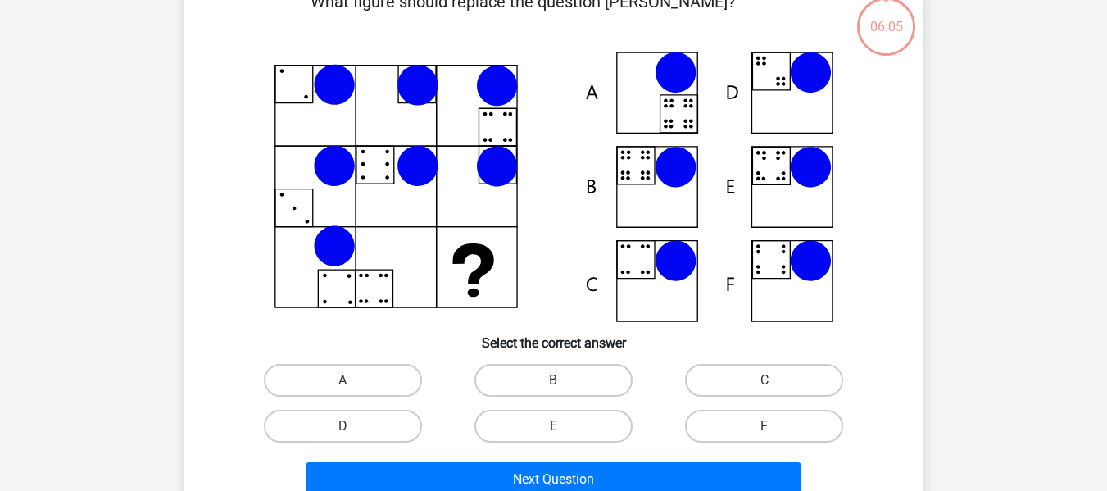
scroll to position [75, 0]
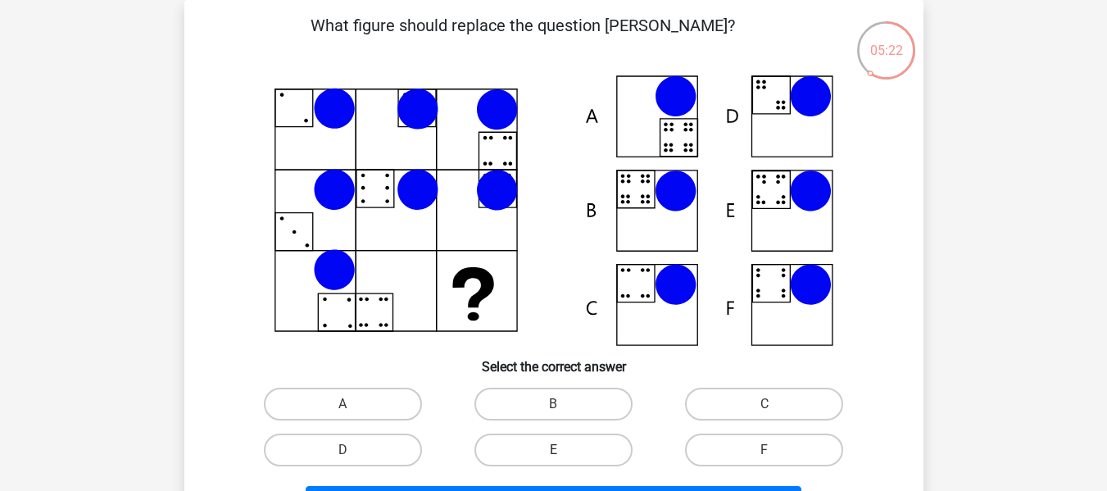
click at [523, 443] on label "E" at bounding box center [554, 450] width 158 height 33
click at [553, 450] on input "E" at bounding box center [558, 455] width 11 height 11
radio input "true"
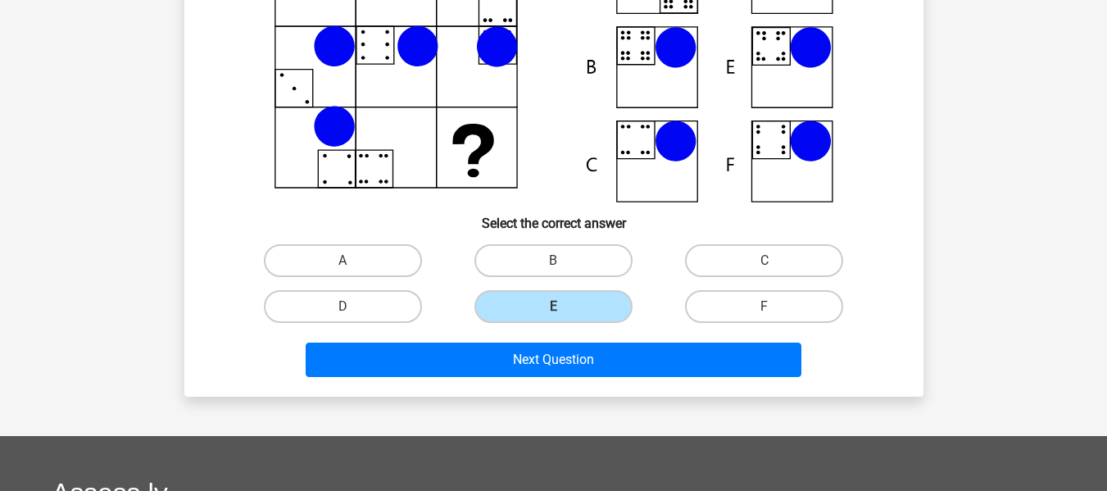
scroll to position [239, 0]
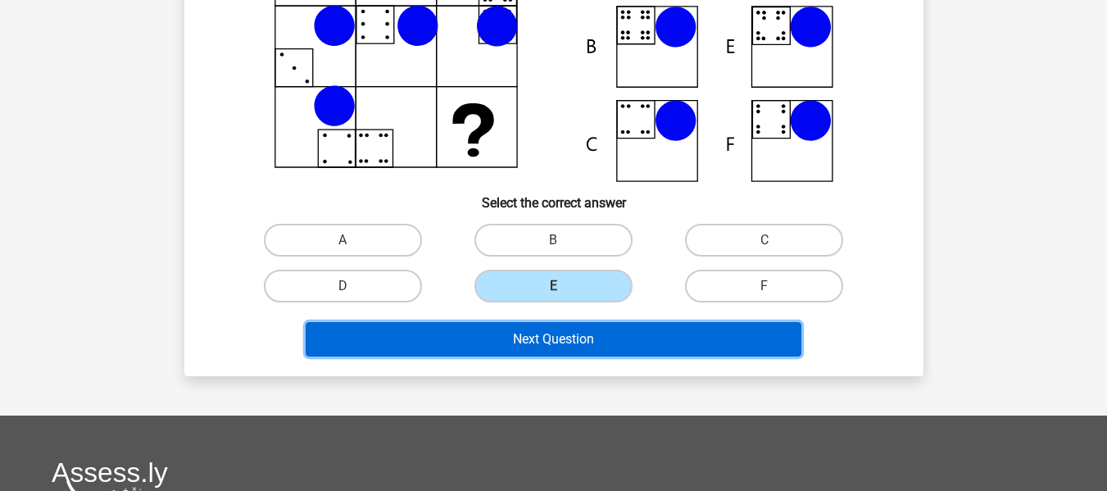
click at [566, 329] on button "Next Question" at bounding box center [554, 339] width 496 height 34
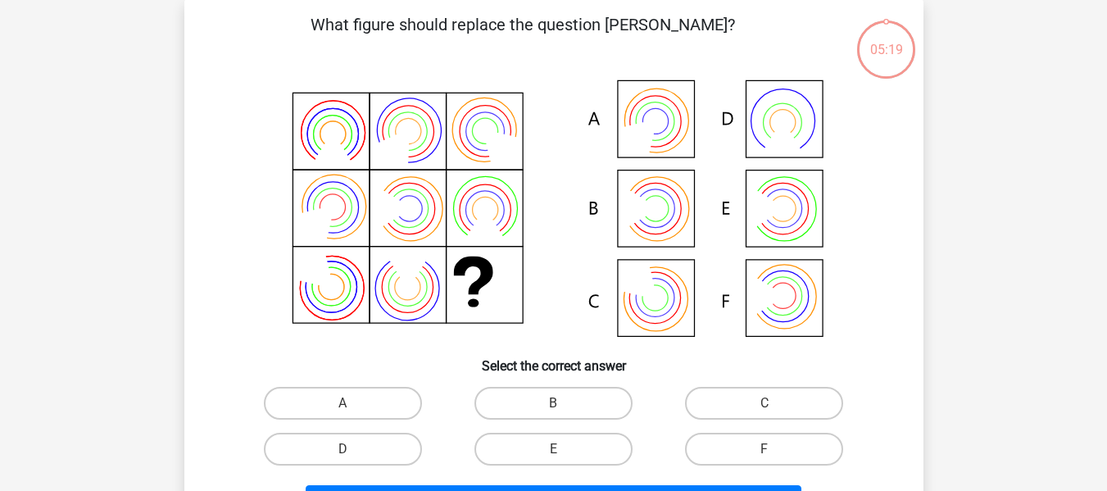
scroll to position [75, 0]
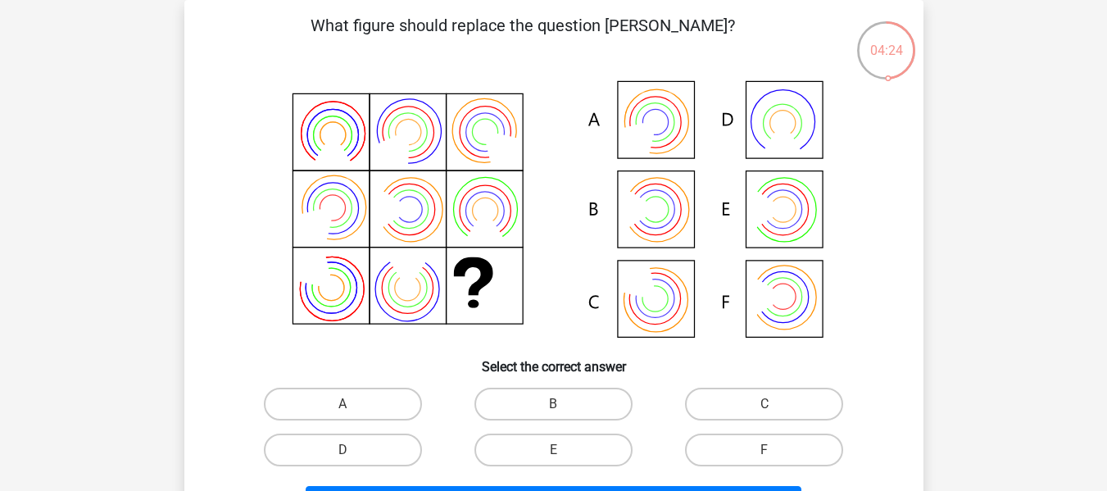
click at [632, 127] on icon at bounding box center [644, 132] width 57 height 57
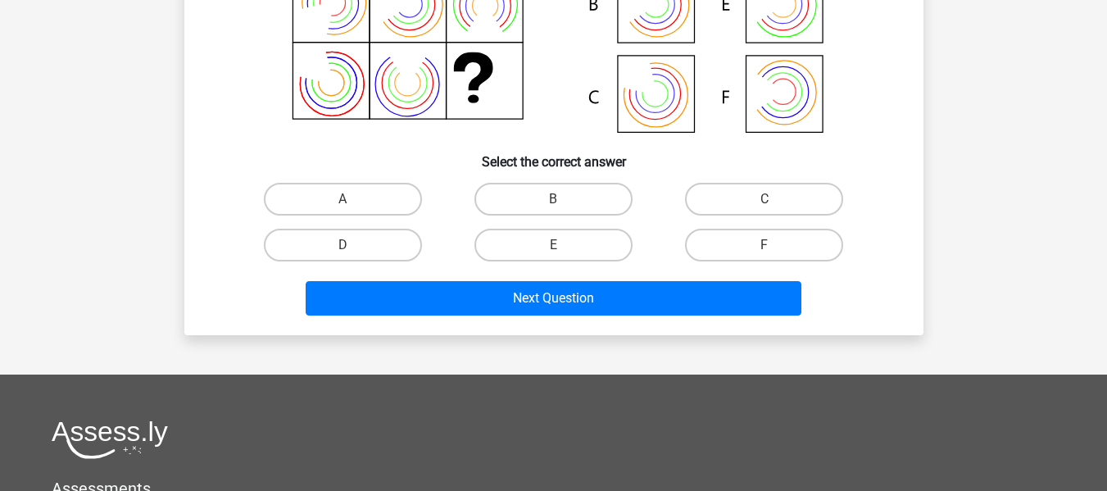
scroll to position [321, 0]
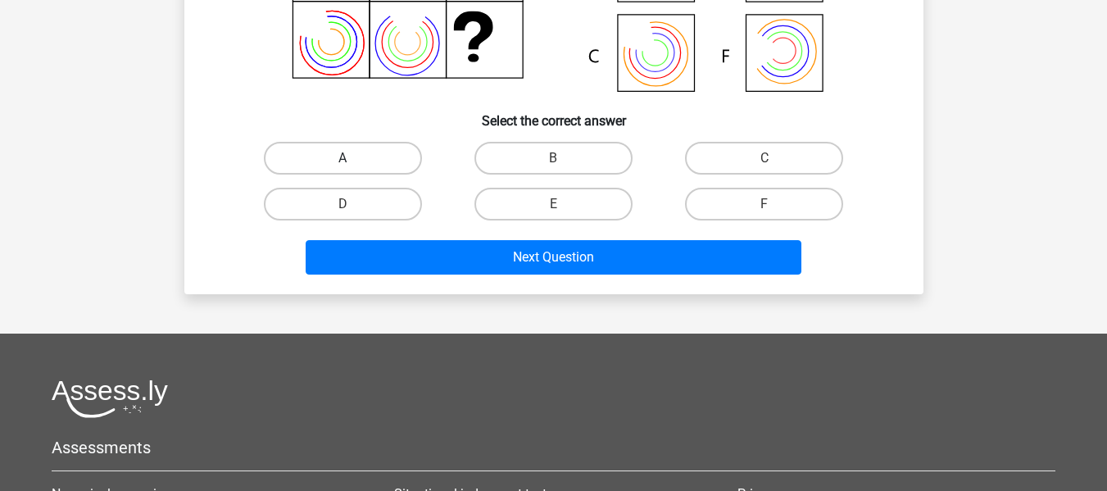
click at [374, 162] on label "A" at bounding box center [343, 158] width 158 height 33
click at [353, 162] on input "A" at bounding box center [348, 163] width 11 height 11
radio input "true"
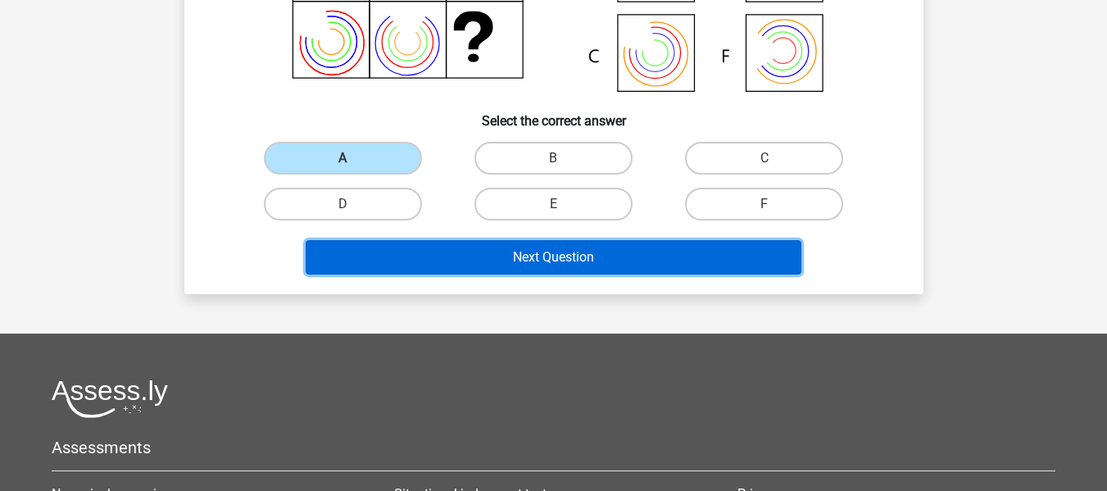
click at [498, 254] on button "Next Question" at bounding box center [554, 257] width 496 height 34
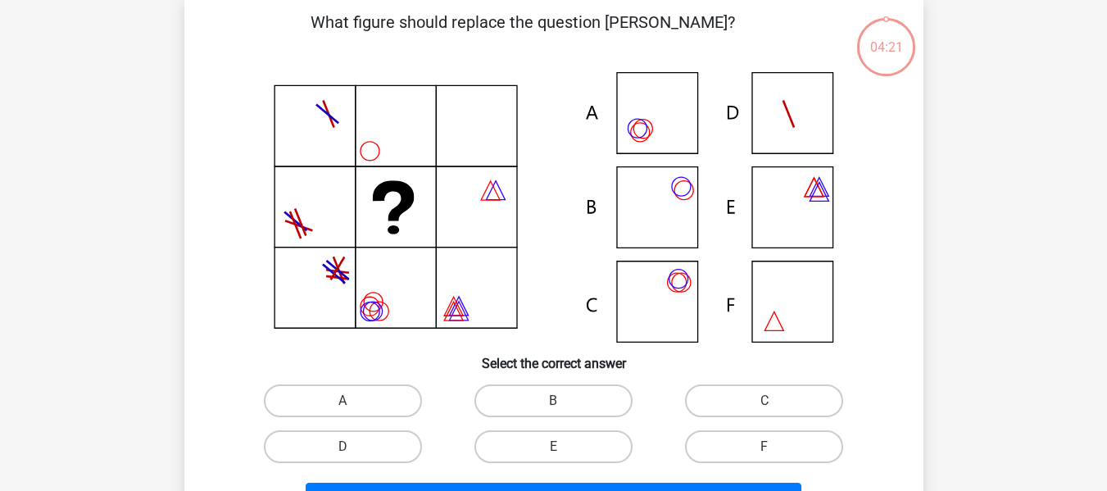
scroll to position [75, 0]
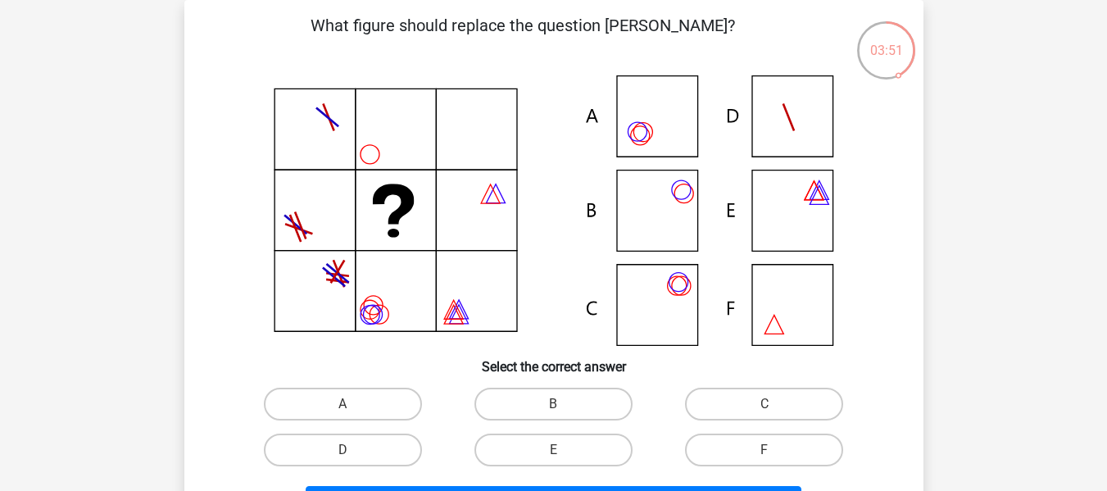
click at [558, 407] on input "B" at bounding box center [558, 409] width 11 height 11
radio input "true"
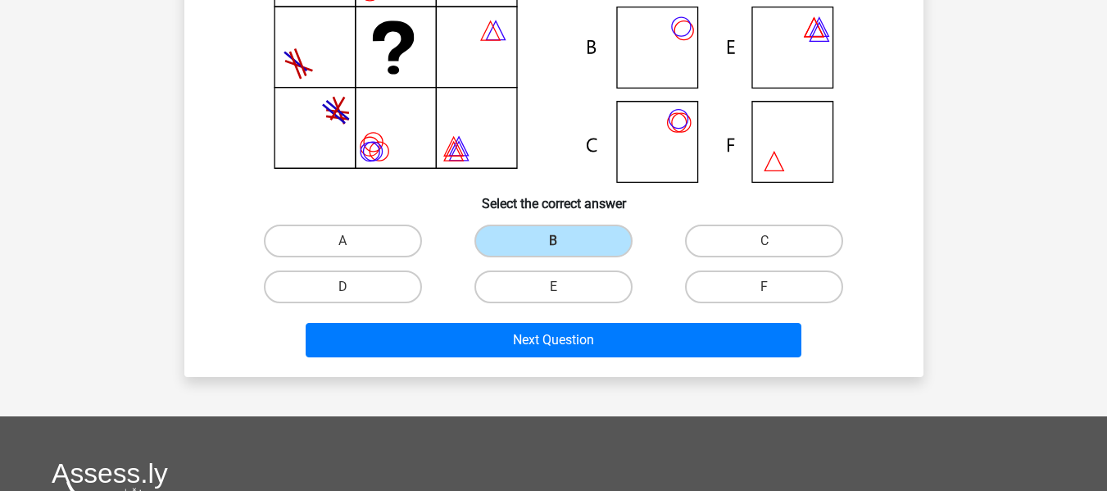
scroll to position [239, 0]
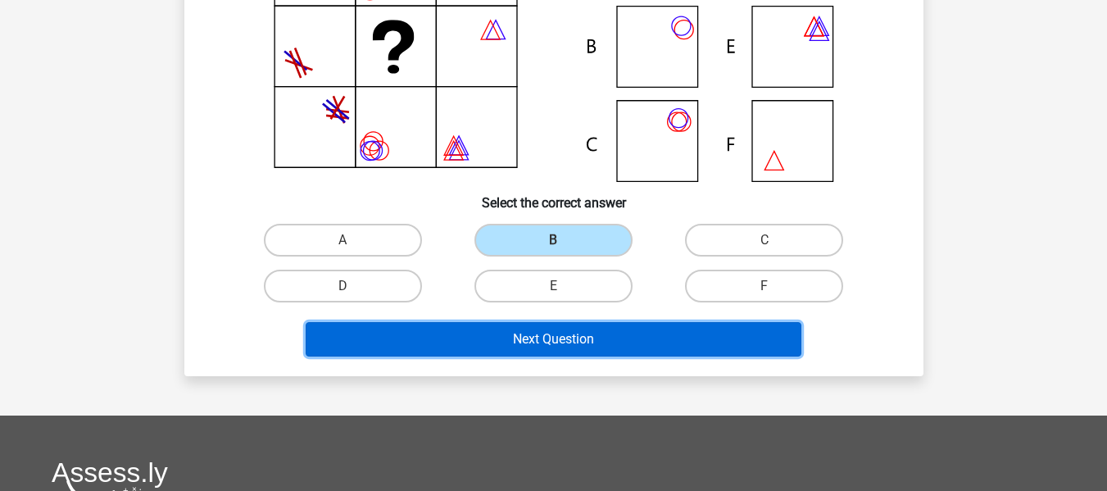
click at [555, 340] on button "Next Question" at bounding box center [554, 339] width 496 height 34
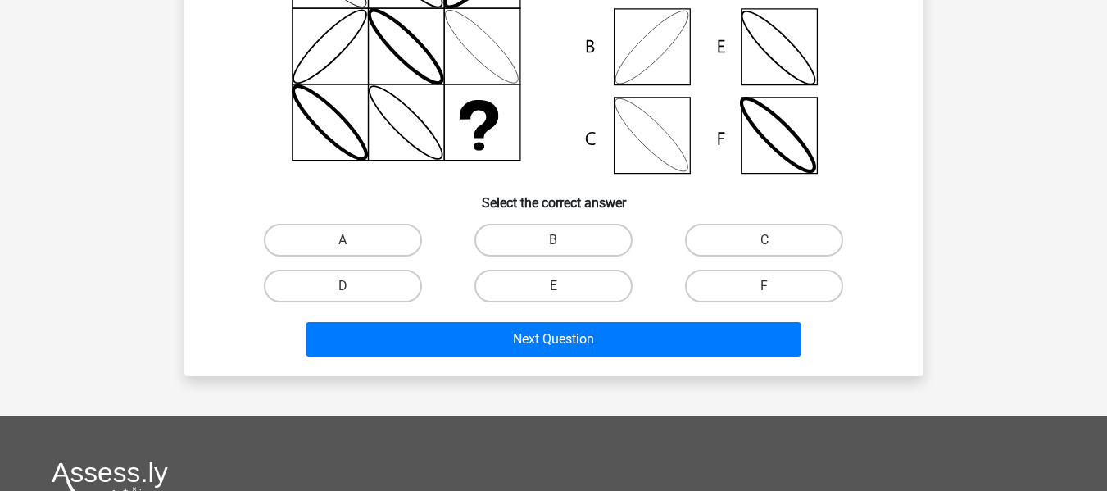
scroll to position [75, 0]
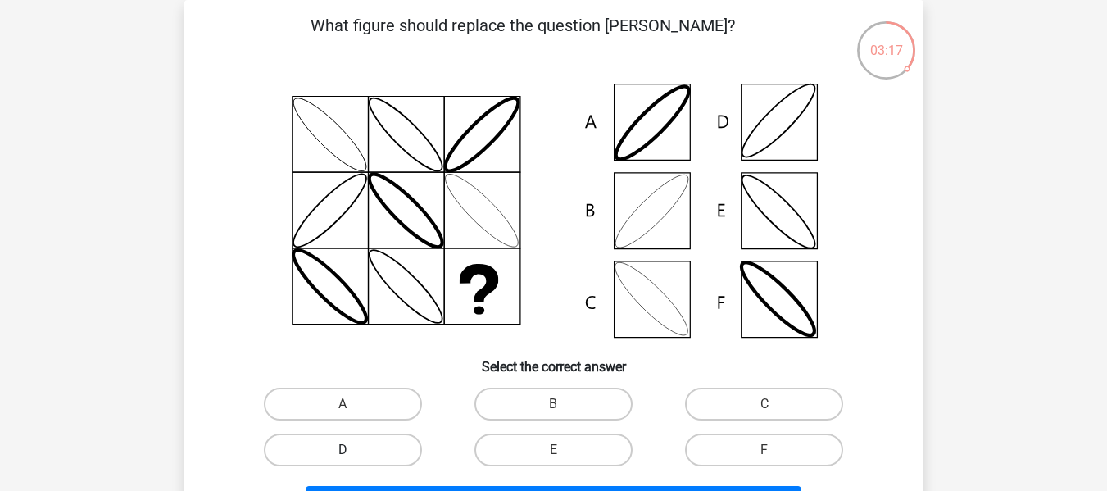
click at [308, 446] on label "D" at bounding box center [343, 450] width 158 height 33
click at [343, 450] on input "D" at bounding box center [348, 455] width 11 height 11
radio input "true"
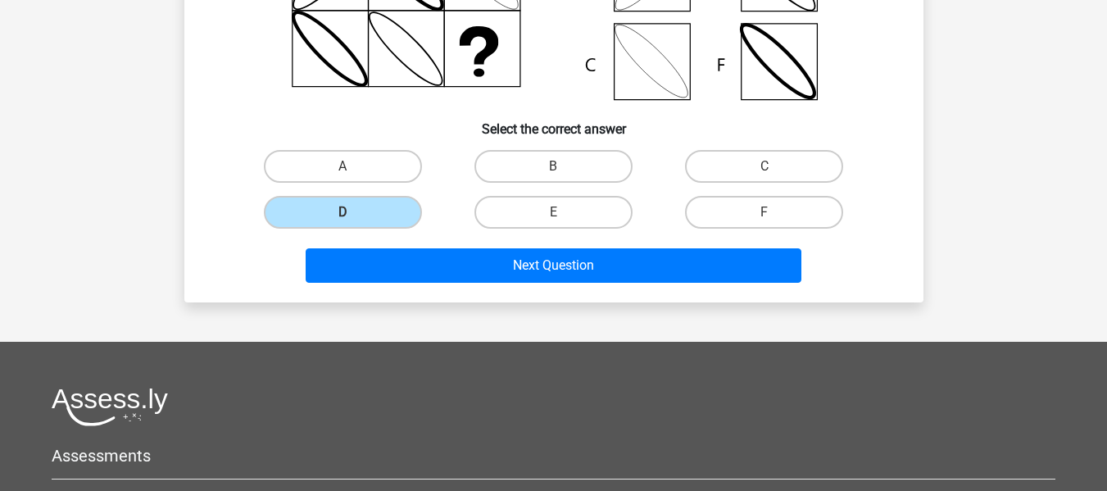
scroll to position [321, 0]
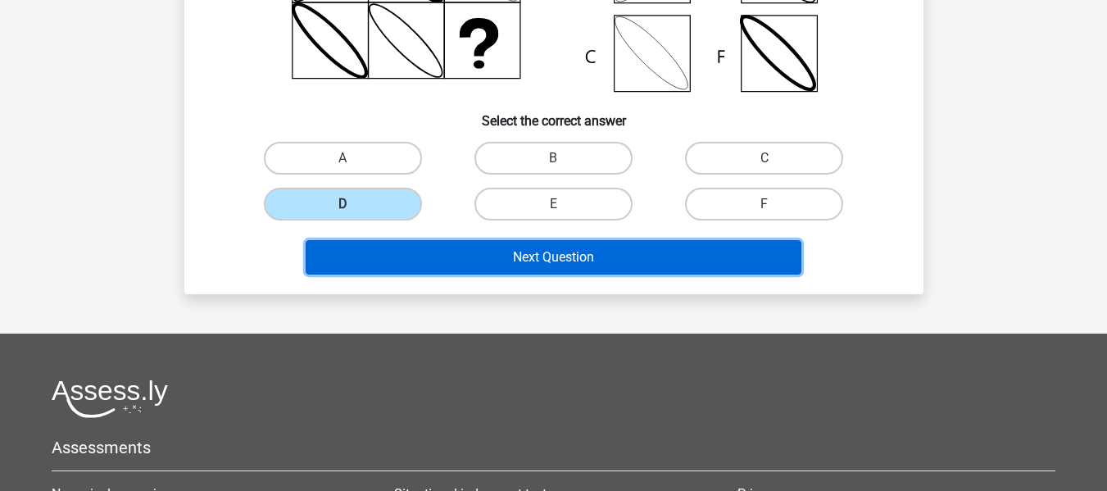
click at [509, 252] on button "Next Question" at bounding box center [554, 257] width 496 height 34
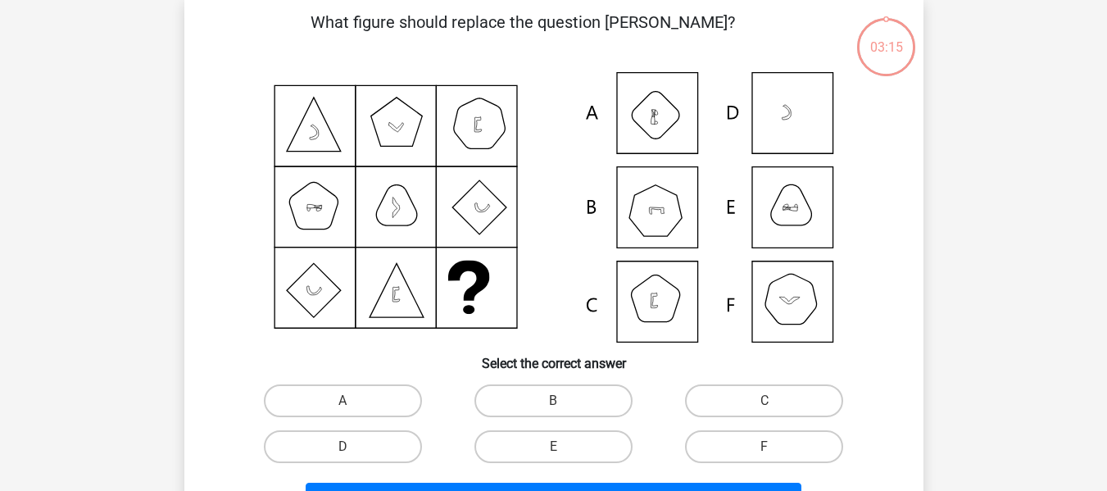
scroll to position [75, 0]
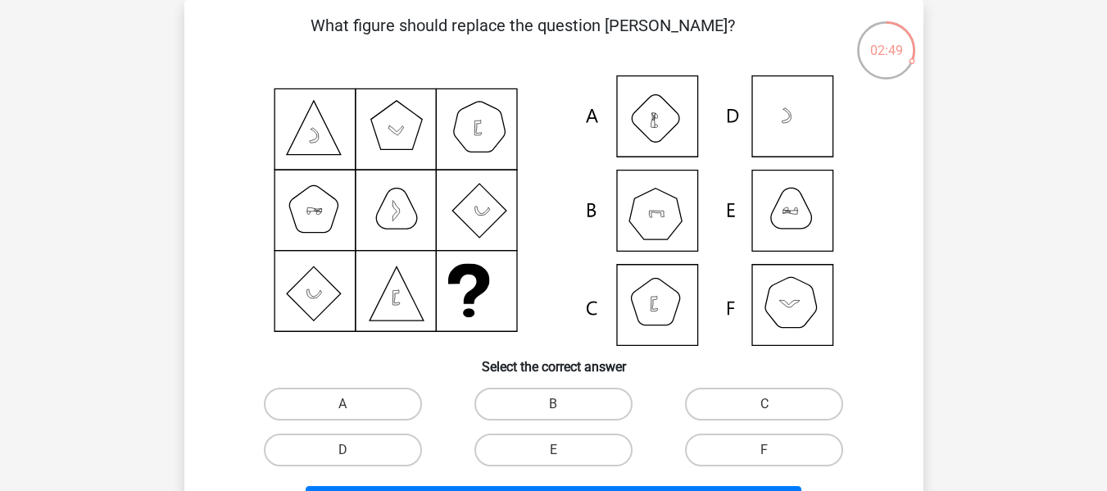
click at [793, 125] on icon at bounding box center [554, 210] width 661 height 270
click at [364, 448] on label "D" at bounding box center [343, 450] width 158 height 33
click at [353, 450] on input "D" at bounding box center [348, 455] width 11 height 11
radio input "true"
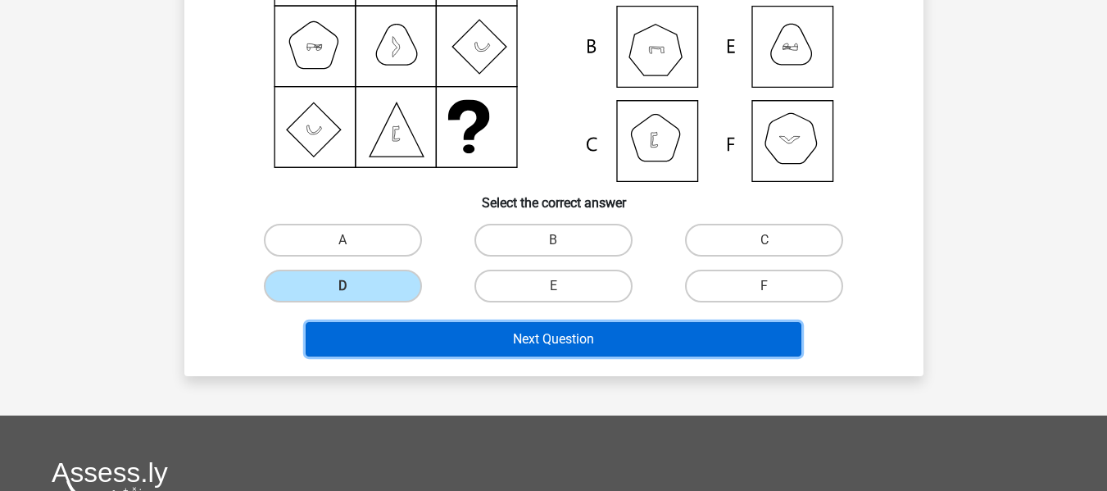
click at [544, 342] on button "Next Question" at bounding box center [554, 339] width 496 height 34
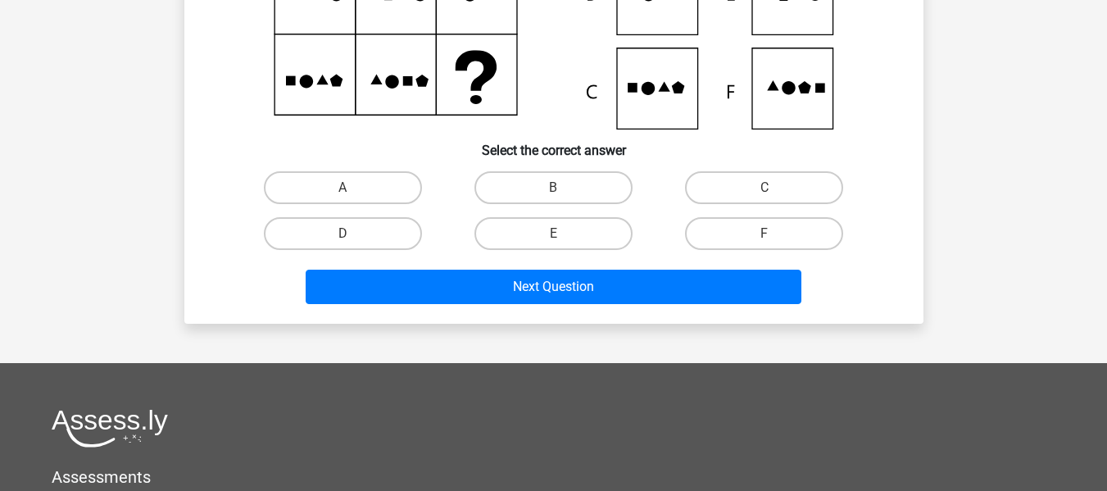
scroll to position [321, 0]
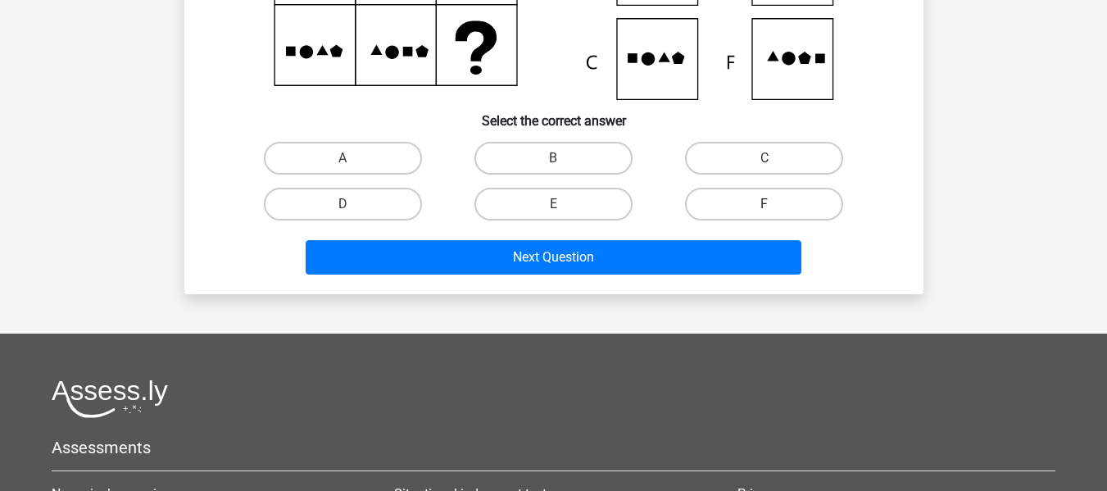
click at [782, 209] on label "F" at bounding box center [764, 204] width 158 height 33
click at [775, 209] on input "F" at bounding box center [770, 209] width 11 height 11
radio input "true"
click at [575, 278] on div "Next Question" at bounding box center [554, 260] width 633 height 41
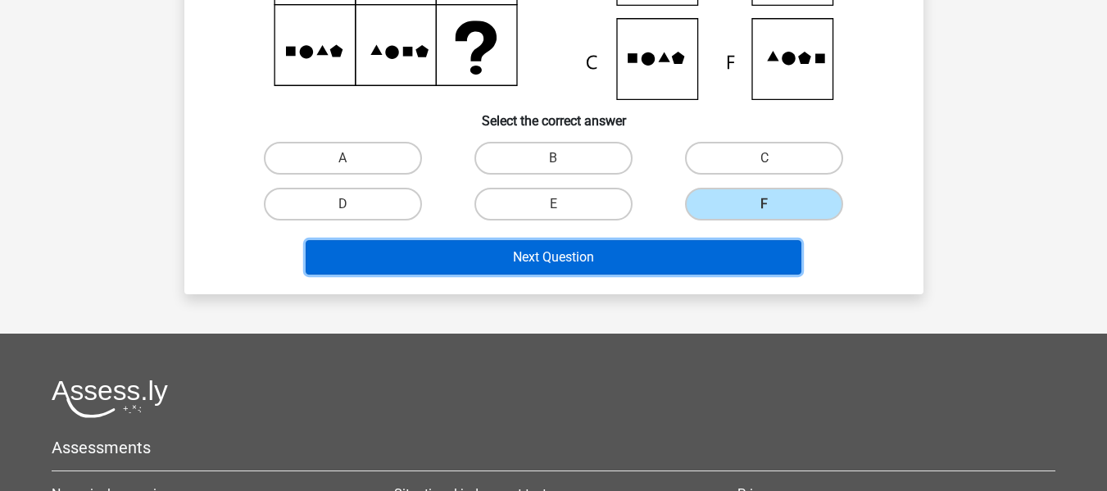
click at [576, 266] on button "Next Question" at bounding box center [554, 257] width 496 height 34
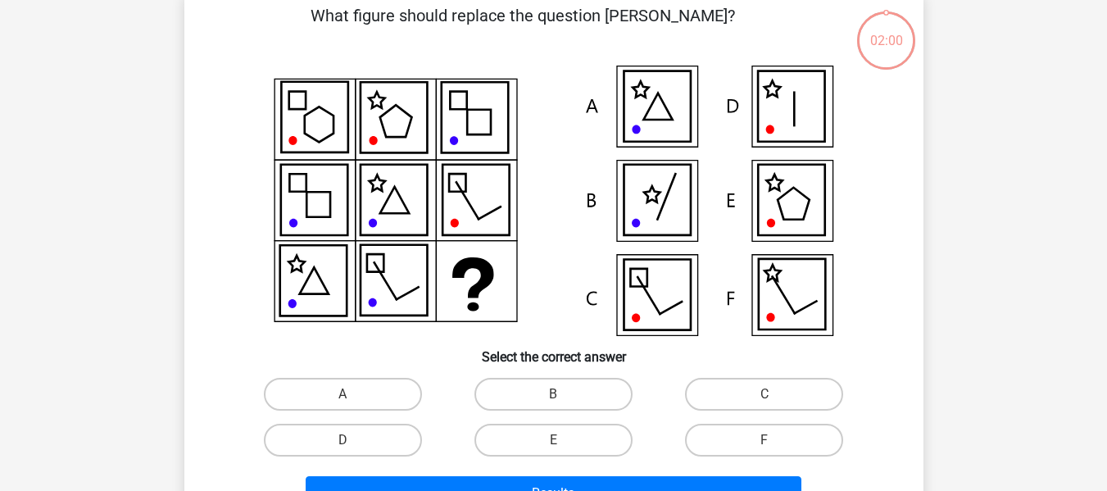
scroll to position [75, 0]
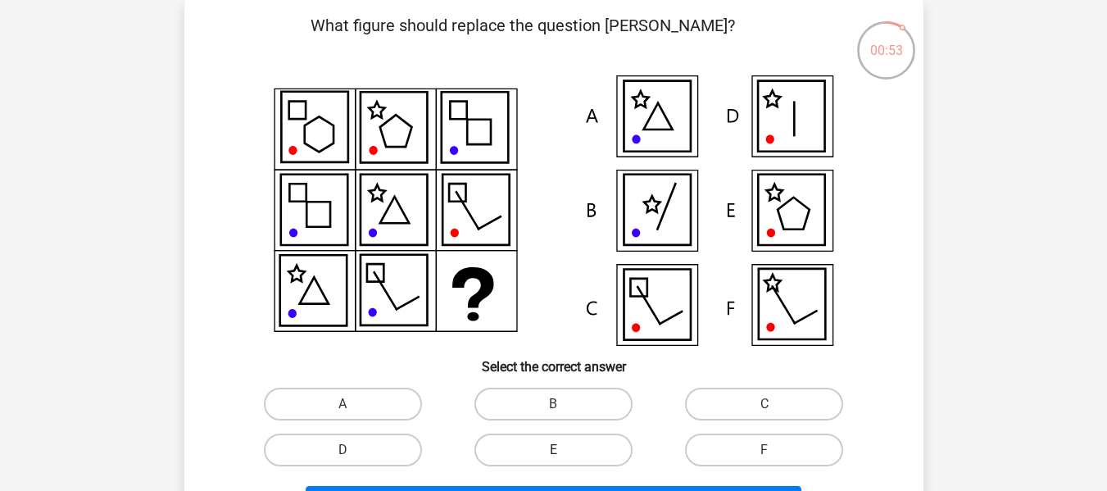
click at [596, 456] on label "E" at bounding box center [554, 450] width 158 height 33
click at [564, 456] on input "E" at bounding box center [558, 455] width 11 height 11
radio input "true"
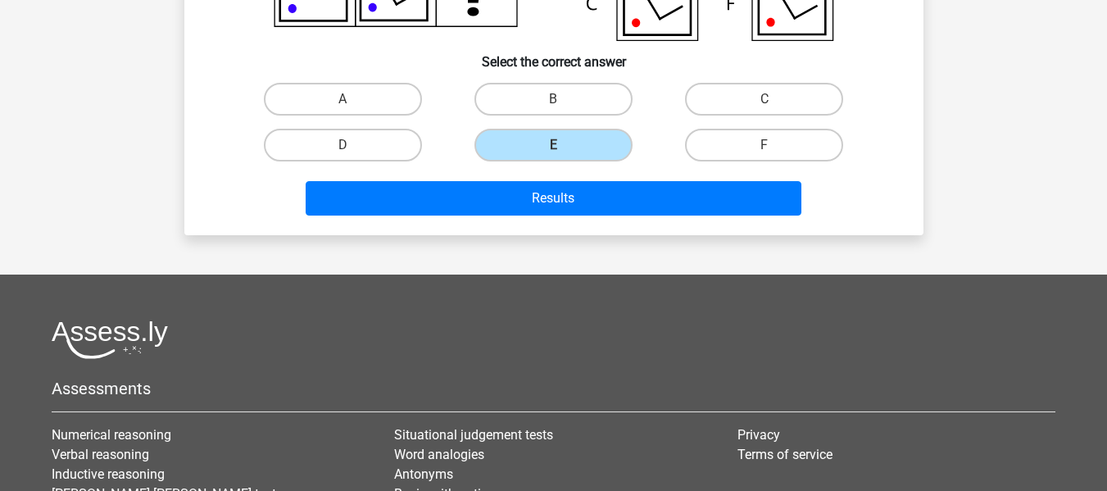
scroll to position [403, 0]
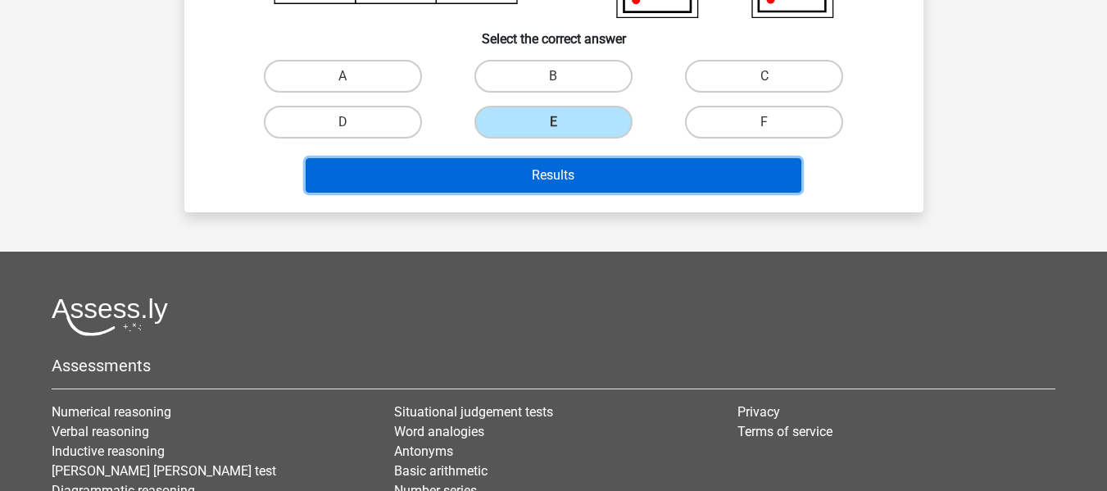
click at [522, 179] on button "Results" at bounding box center [554, 175] width 496 height 34
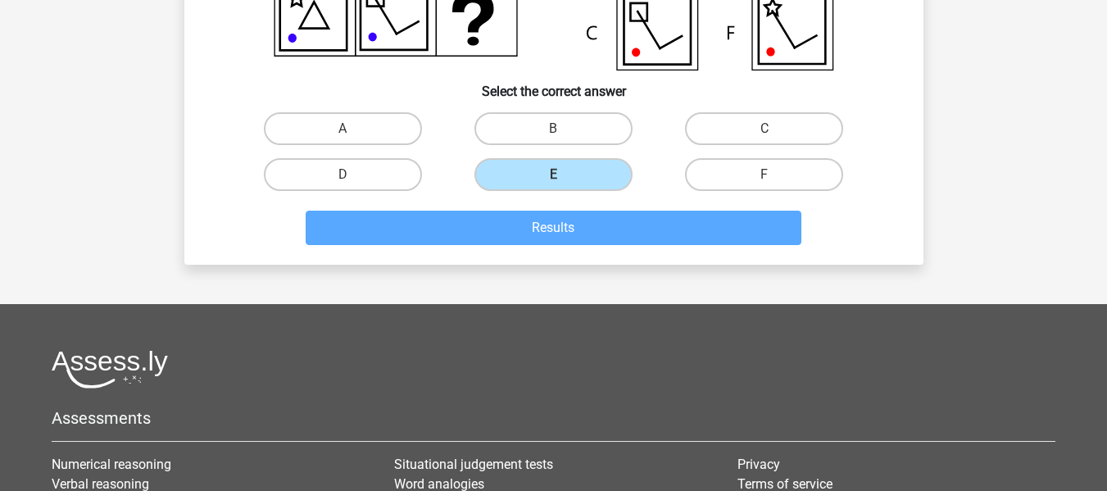
scroll to position [430, 0]
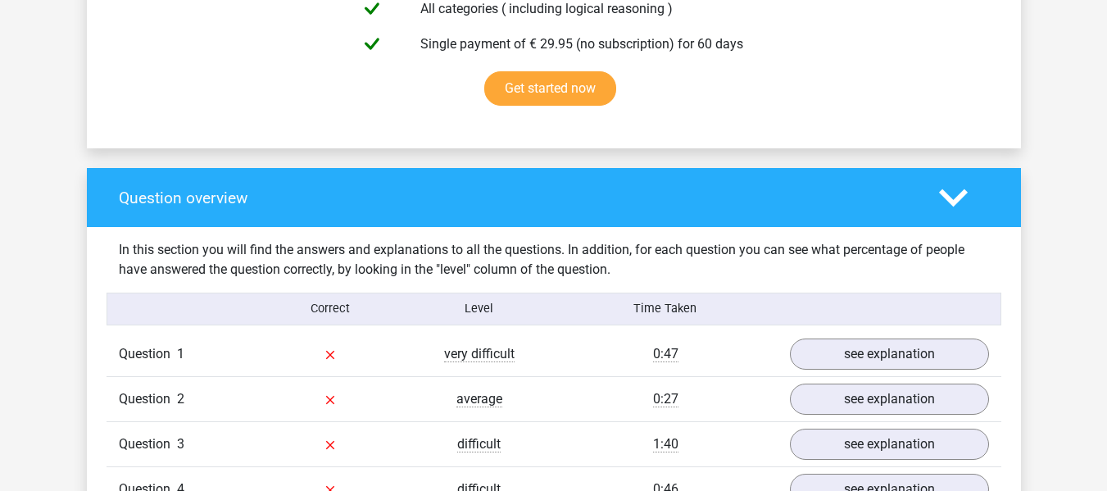
scroll to position [1147, 0]
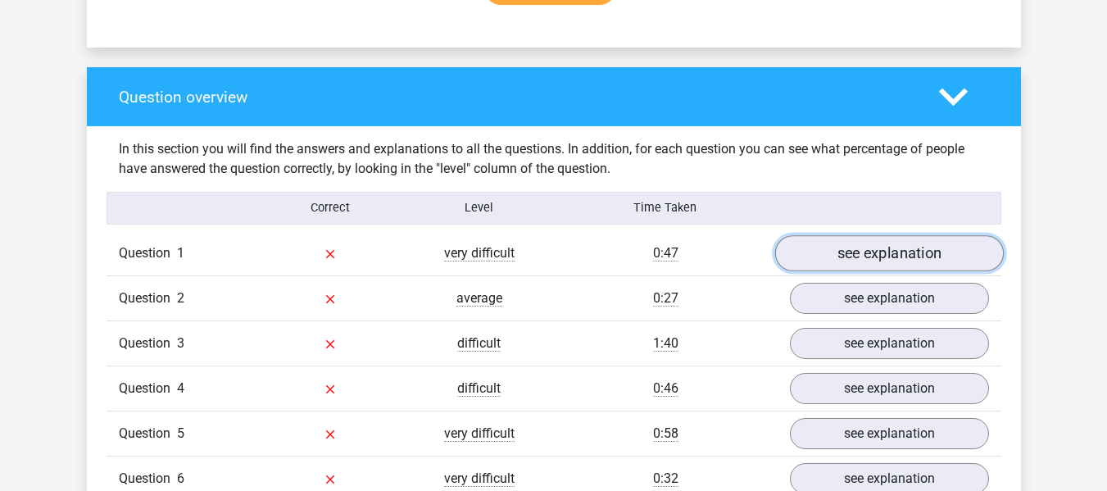
click at [844, 244] on link "see explanation" at bounding box center [889, 253] width 229 height 36
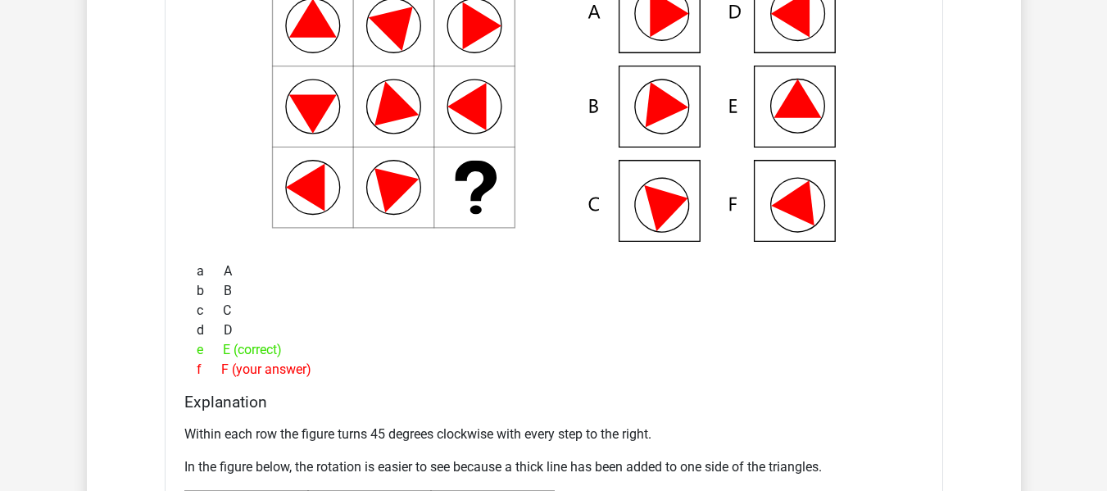
scroll to position [1557, 0]
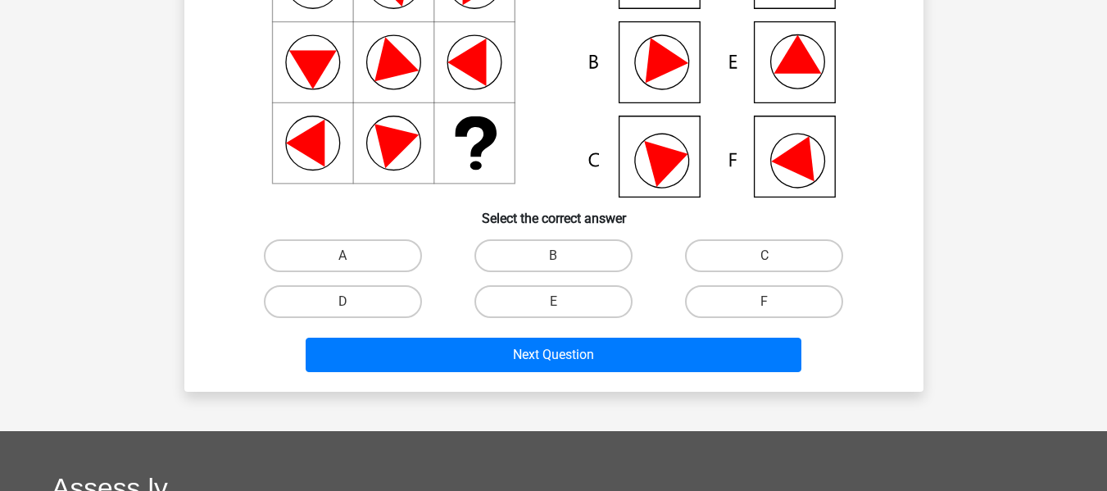
scroll to position [223, 0]
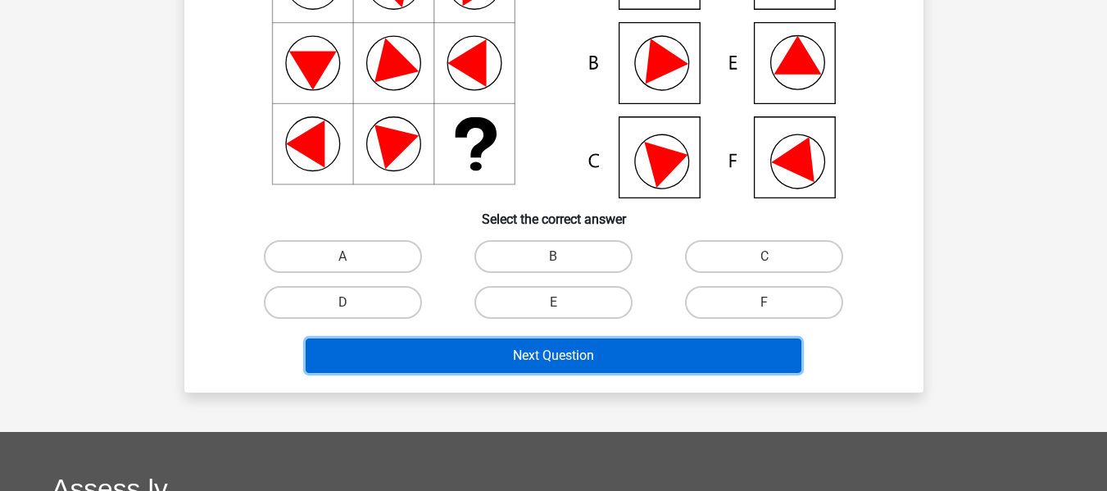
click at [507, 353] on button "Next Question" at bounding box center [554, 355] width 496 height 34
